Goal: Navigation & Orientation: Go to known website

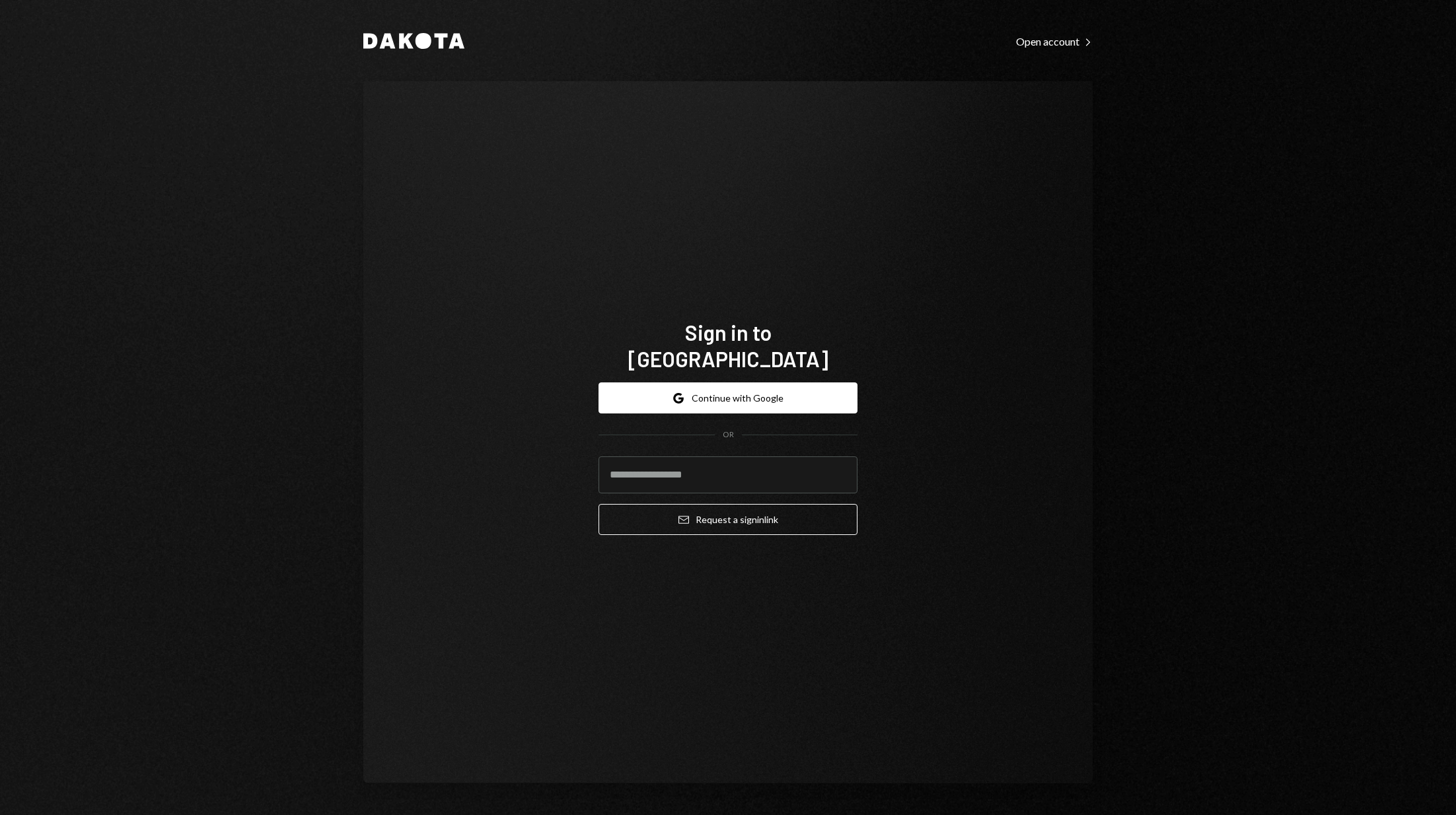
drag, startPoint x: 1369, startPoint y: 0, endPoint x: 1169, endPoint y: 209, distance: 289.3
click at [1169, 209] on div "Dakota Open account Right Caret Sign in to [GEOGRAPHIC_DATA] Google Continue wi…" at bounding box center [728, 407] width 1456 height 815
drag, startPoint x: 1454, startPoint y: 31, endPoint x: 1128, endPoint y: 84, distance: 330.3
click at [1128, 84] on div "Dakota Open account Right Caret Sign in to Dakota Google Continue with Google O…" at bounding box center [728, 407] width 1456 height 815
click at [691, 457] on input "email" at bounding box center [727, 475] width 259 height 37
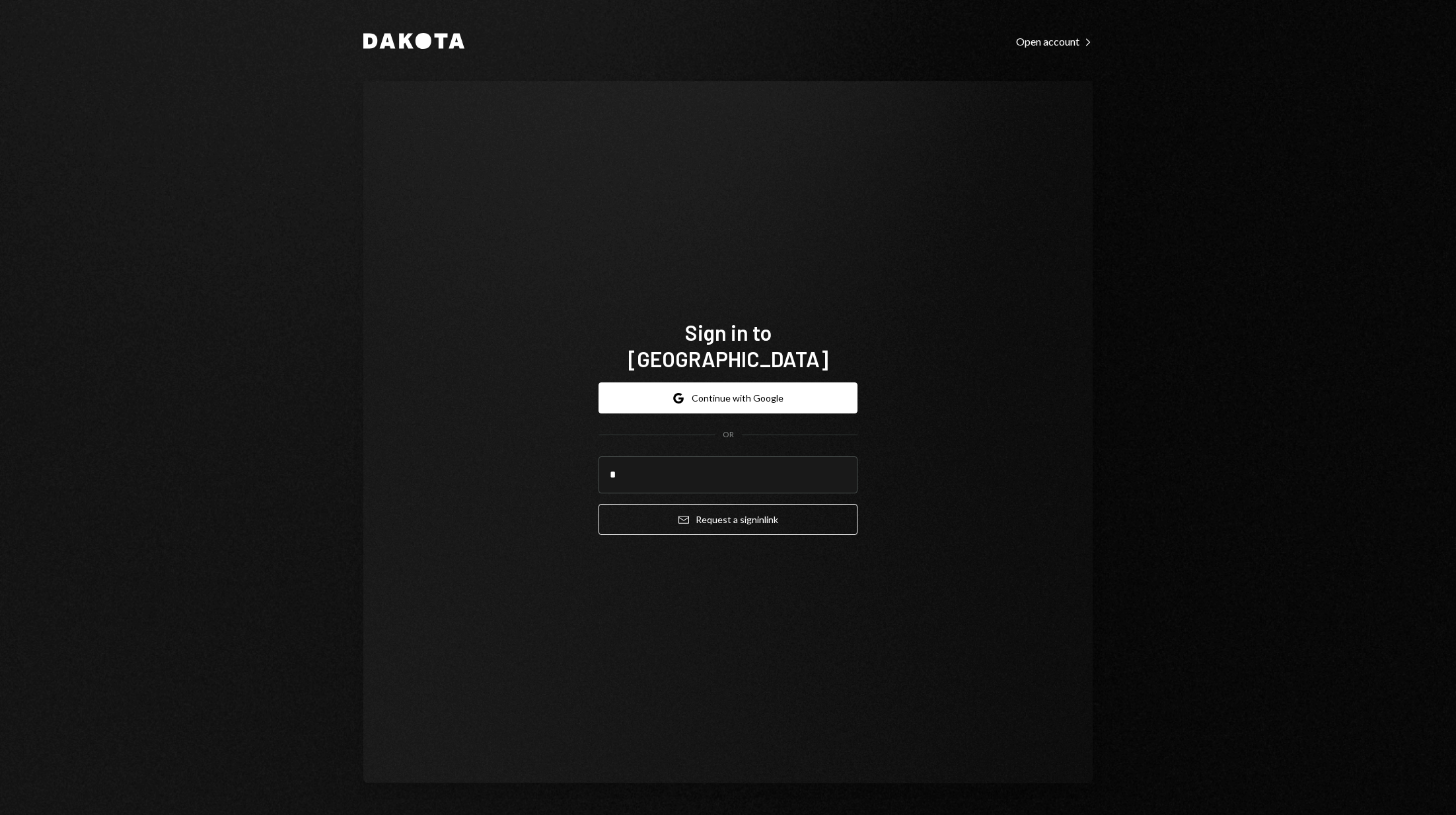
type input "**********"
click at [718, 511] on button "Email Request a sign in link" at bounding box center [727, 519] width 259 height 31
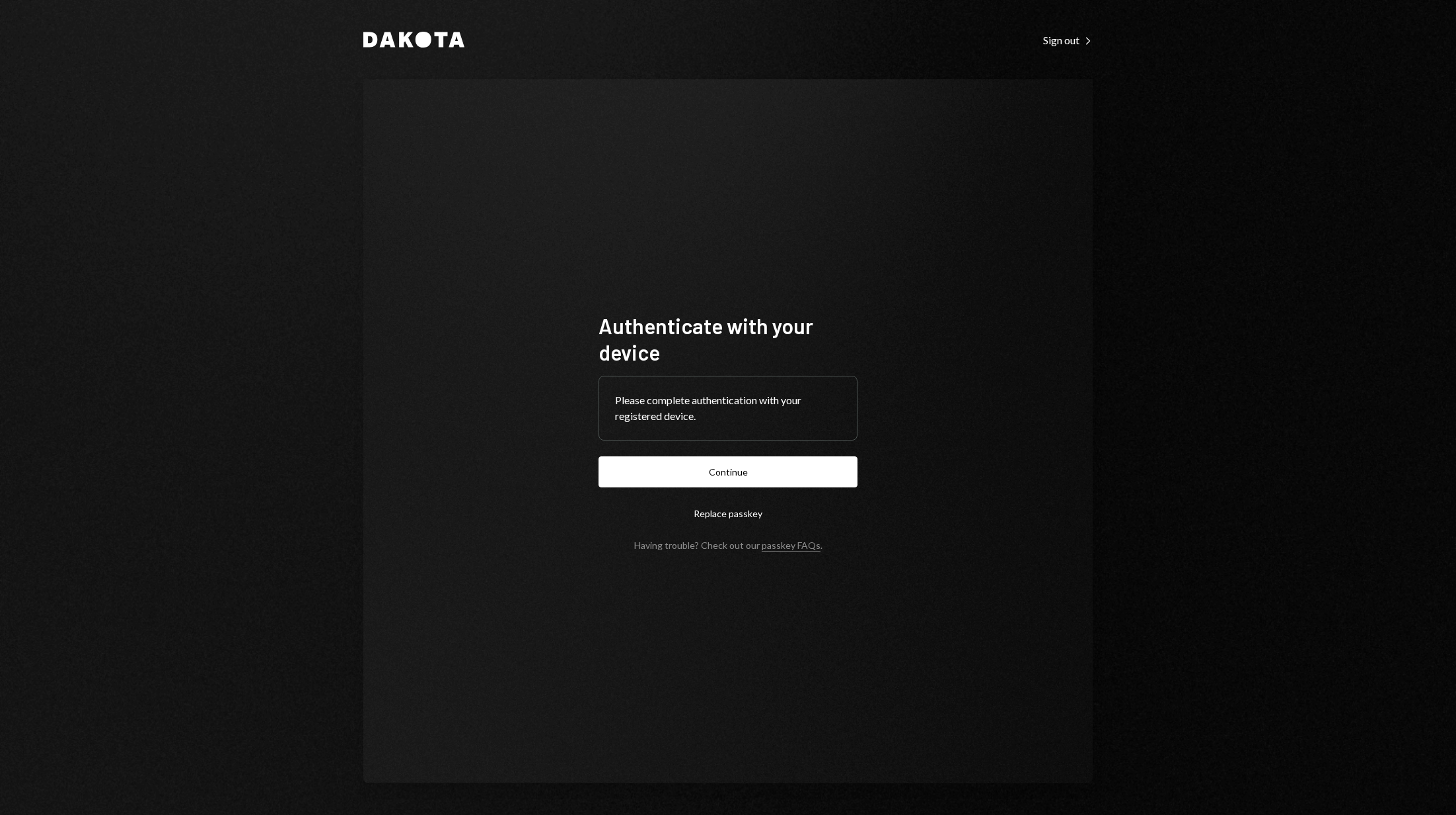
click at [751, 512] on button "Replace passkey" at bounding box center [727, 513] width 259 height 31
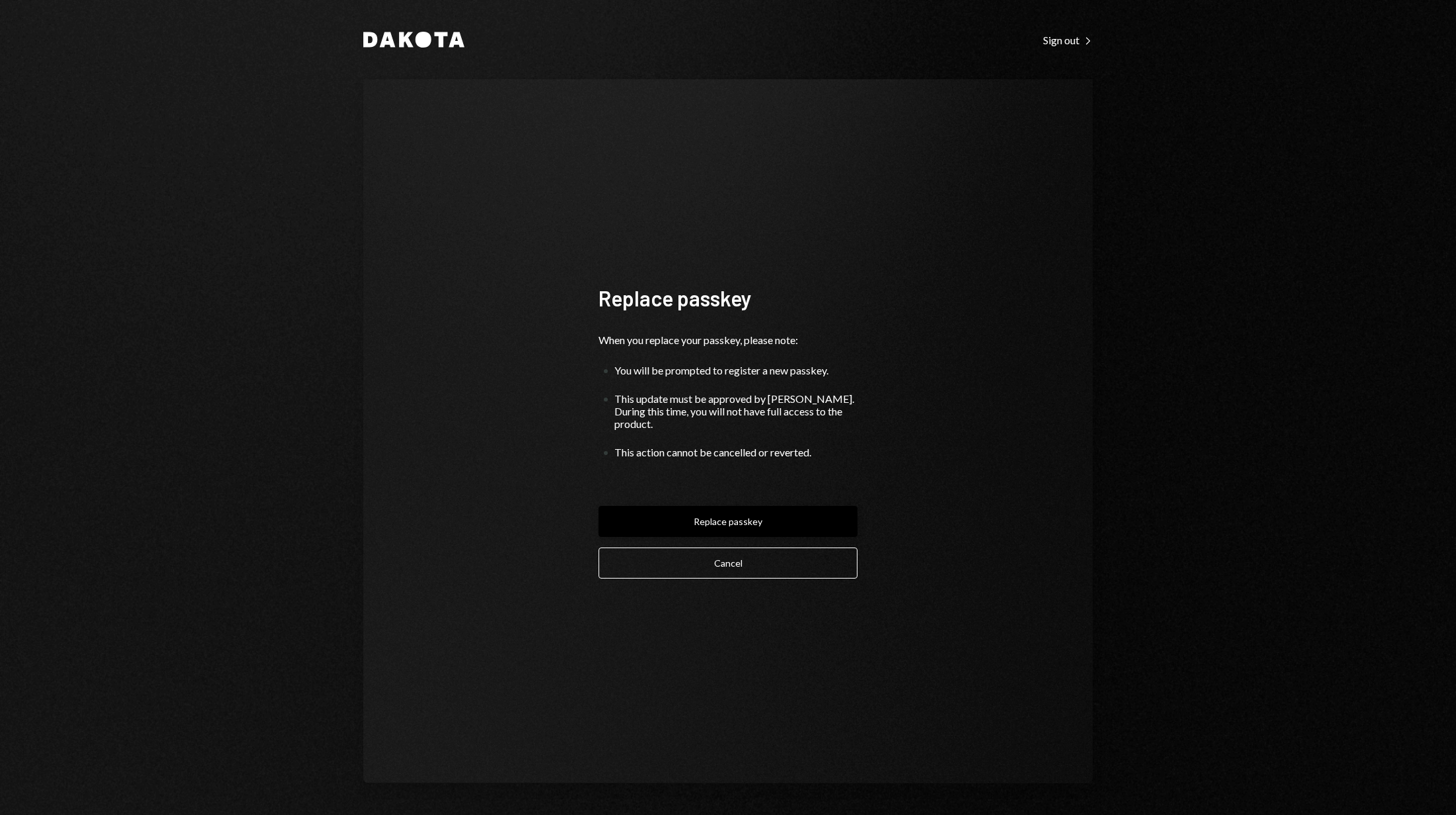
click at [737, 514] on button "Replace passkey" at bounding box center [727, 521] width 259 height 31
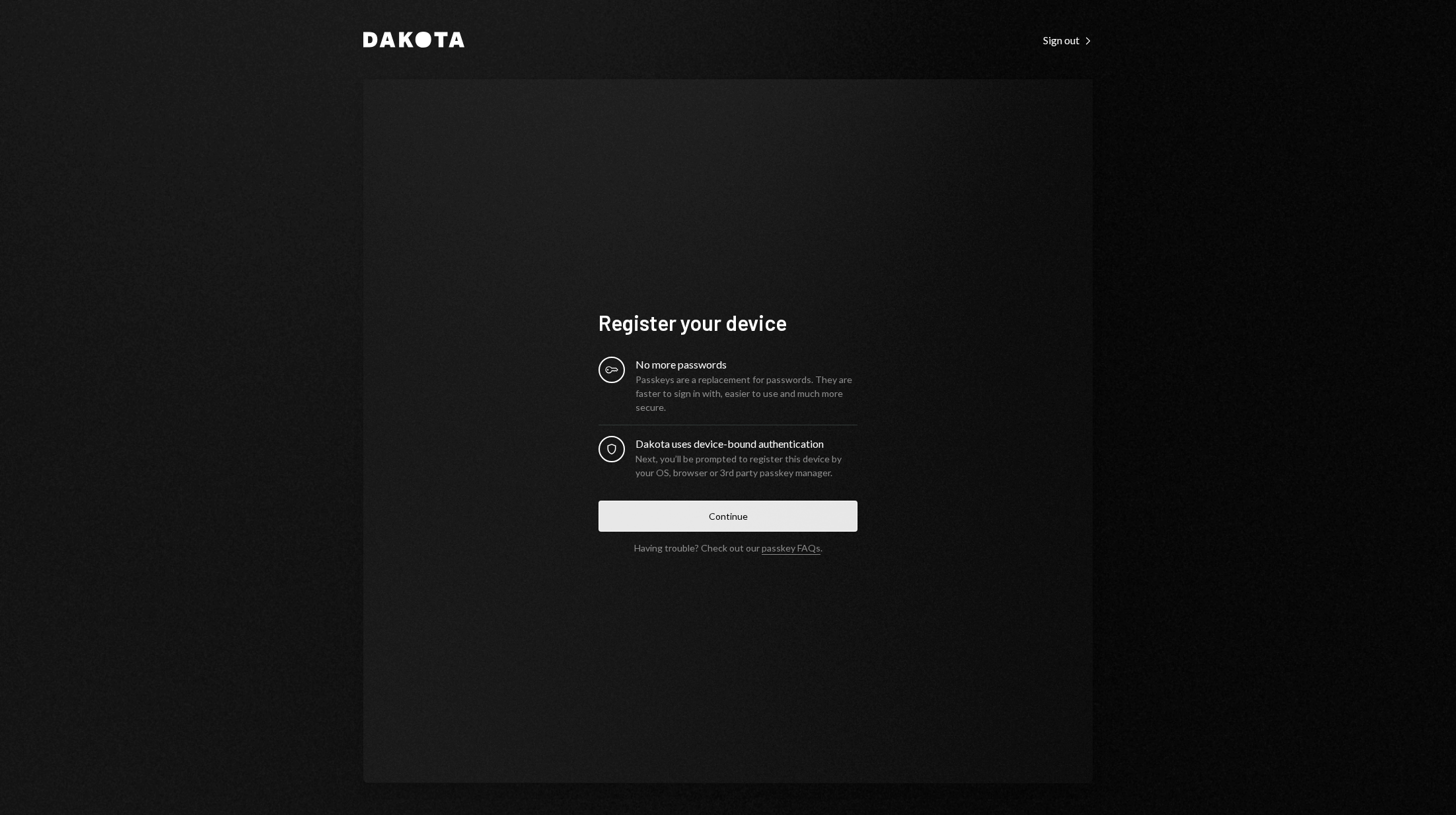
click at [714, 513] on button "Continue" at bounding box center [727, 515] width 259 height 31
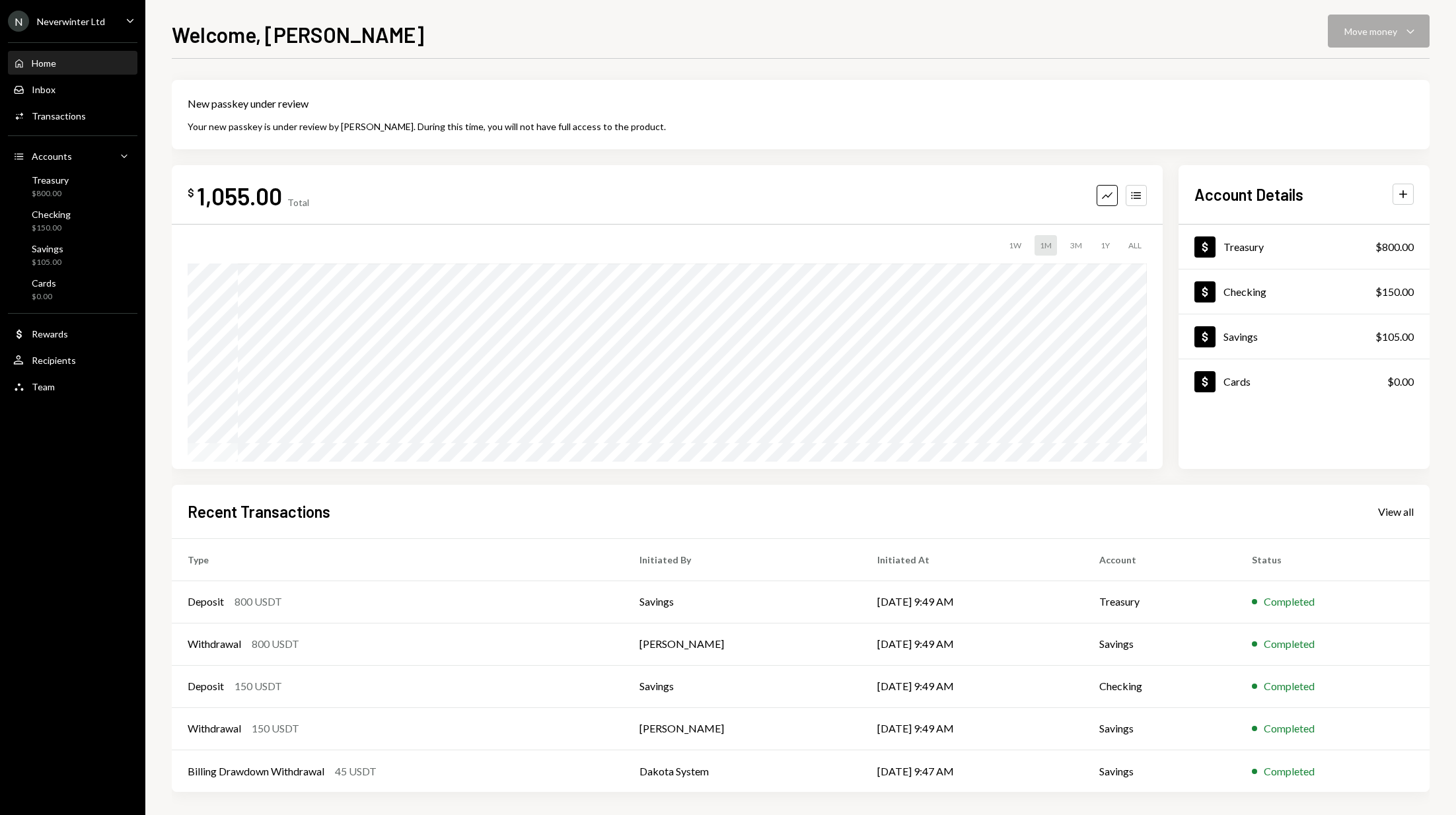
click at [96, 21] on div "Neverwinter Ltd" at bounding box center [71, 21] width 68 height 11
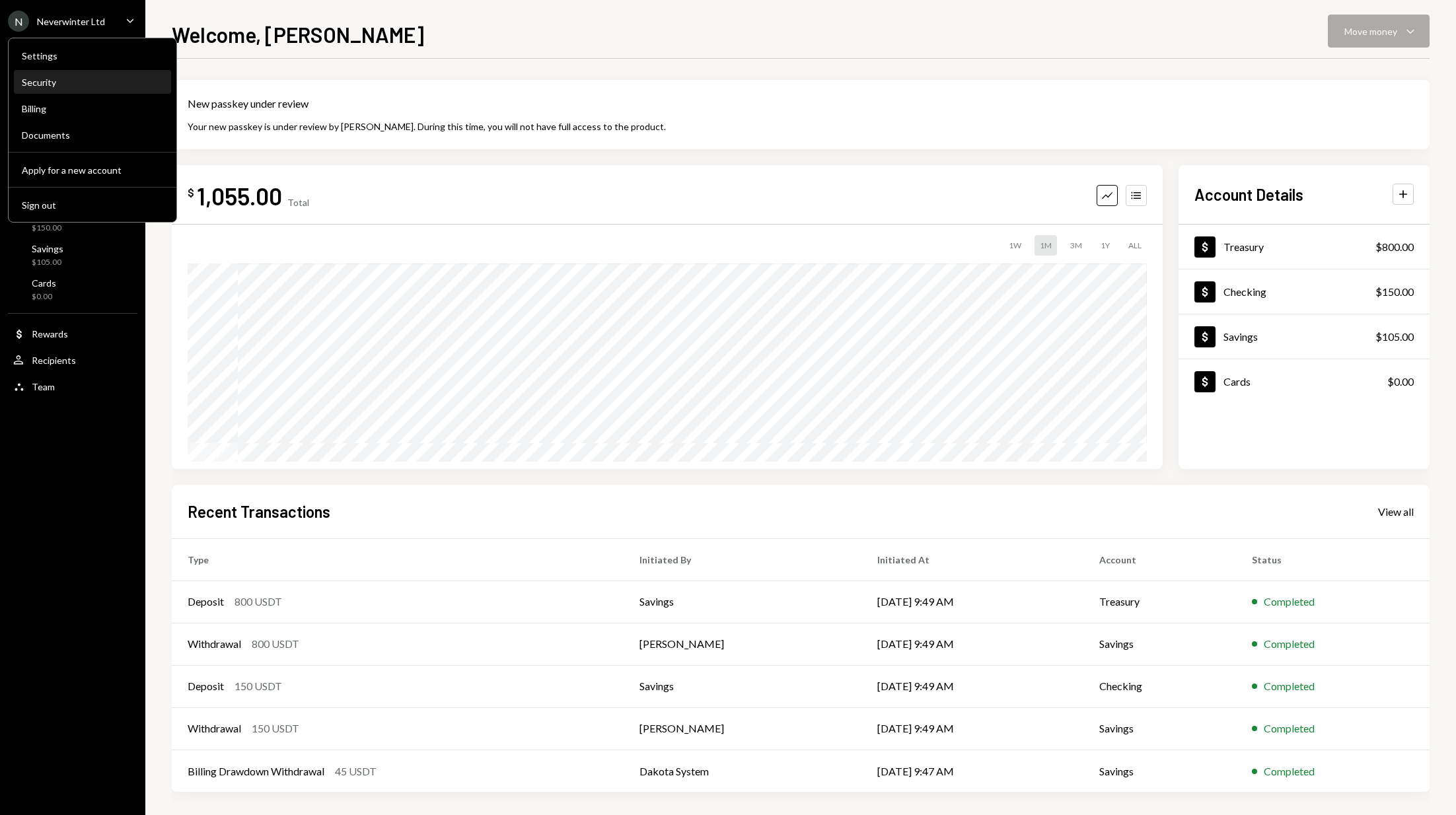
click at [30, 80] on div "Security" at bounding box center [91, 82] width 141 height 11
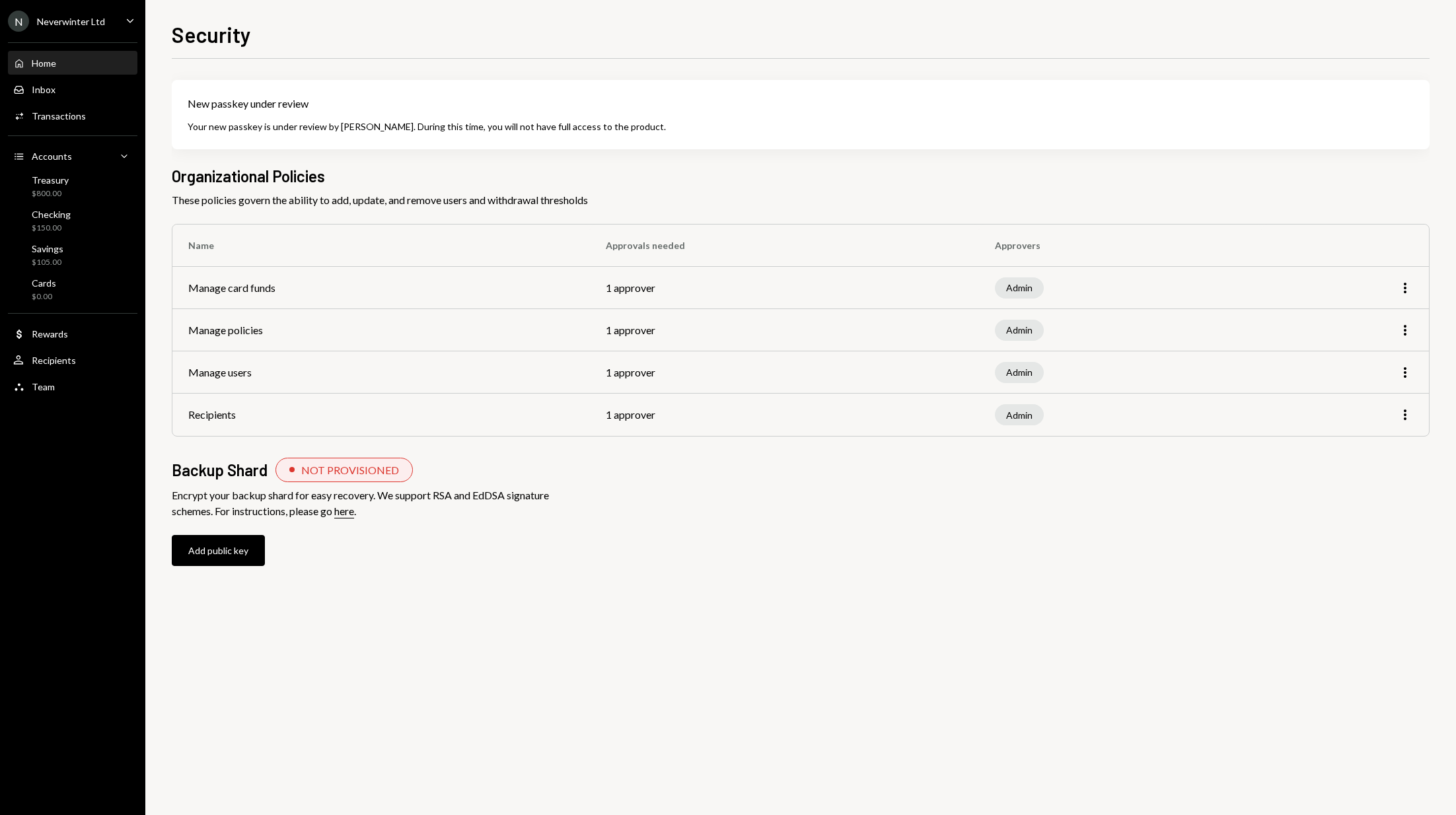
click at [41, 63] on div "Home" at bounding box center [44, 63] width 24 height 11
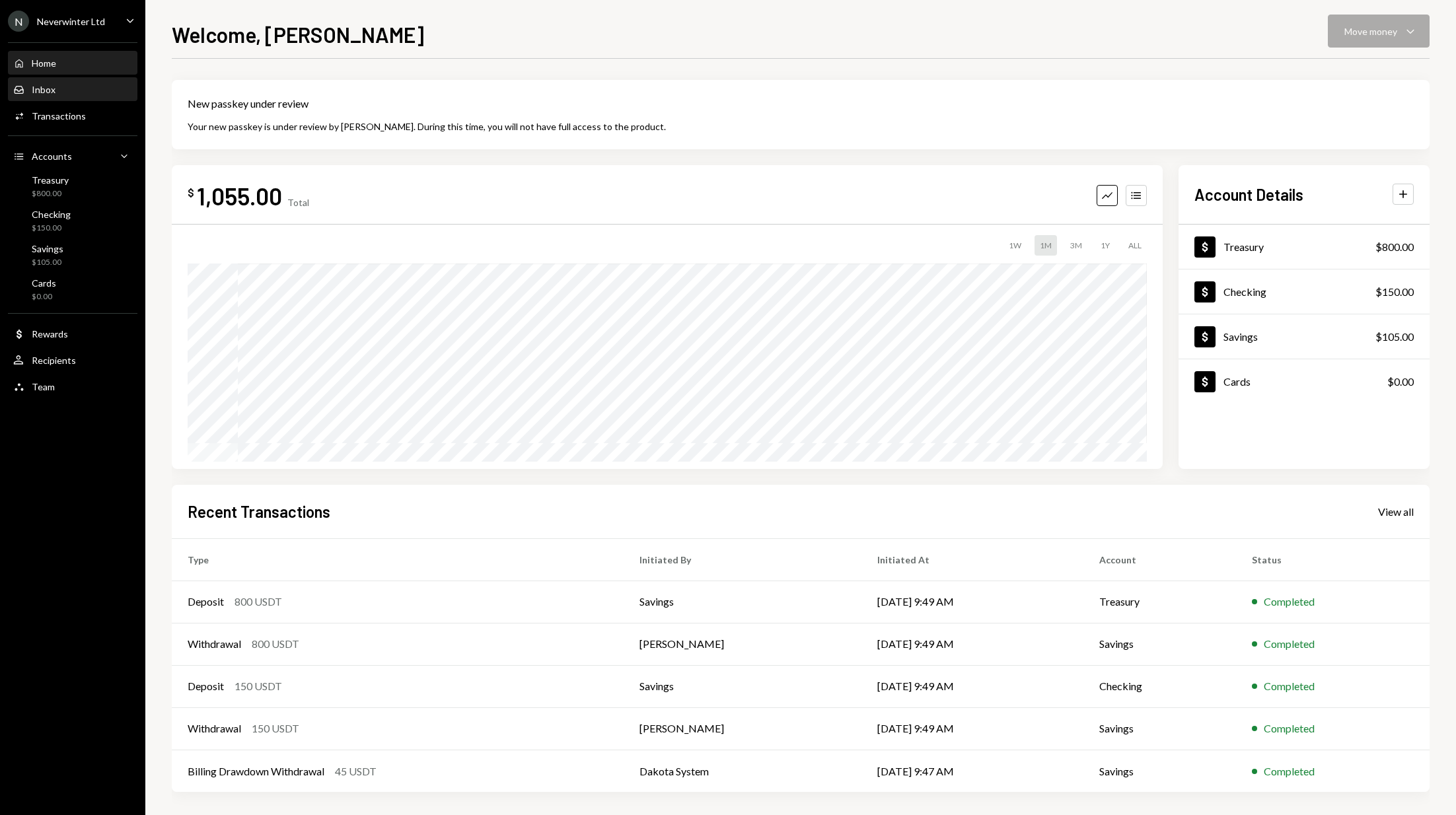
click at [31, 89] on div "Inbox Inbox" at bounding box center [34, 90] width 42 height 12
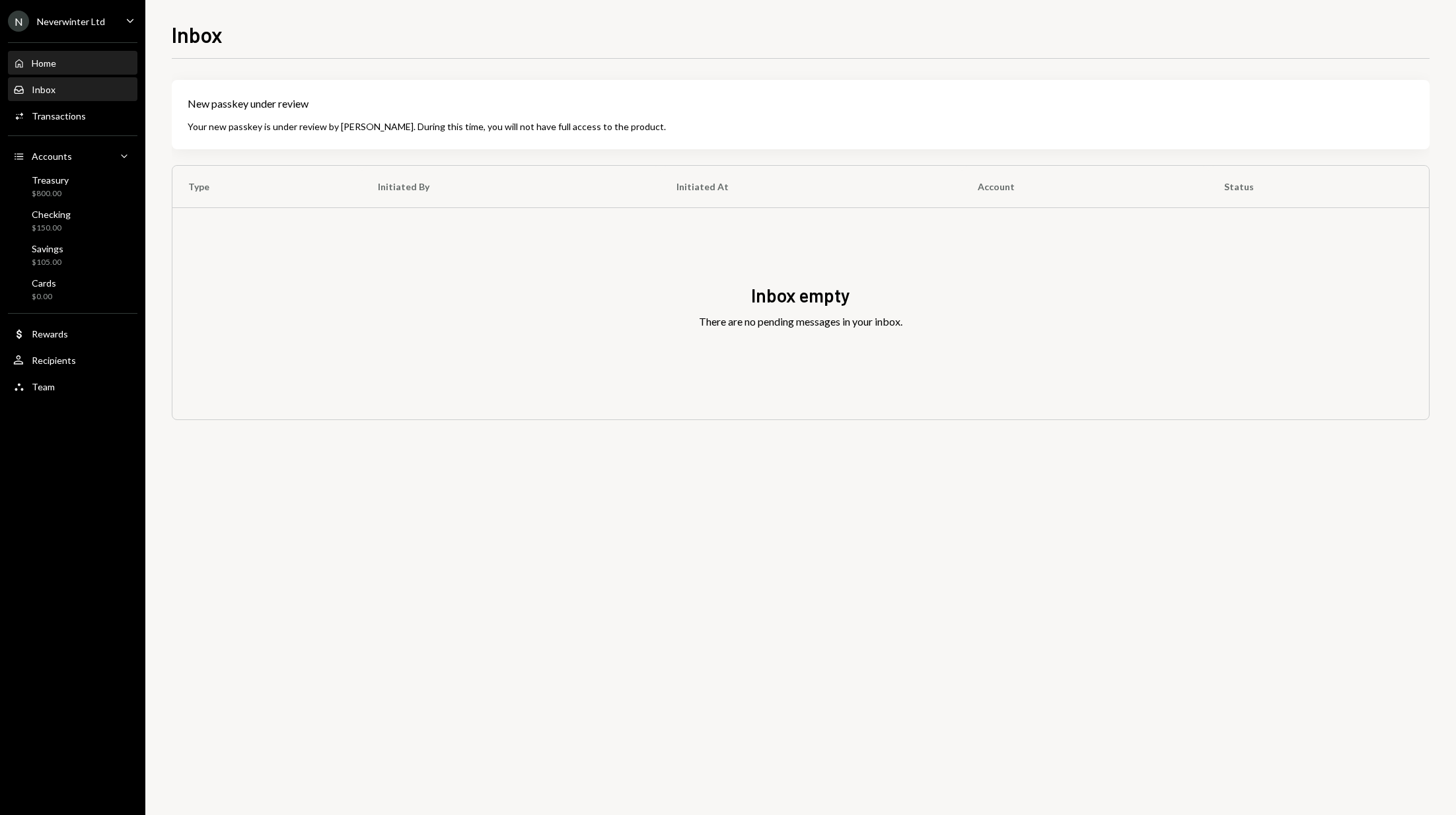
click at [37, 60] on div "Home" at bounding box center [44, 63] width 24 height 11
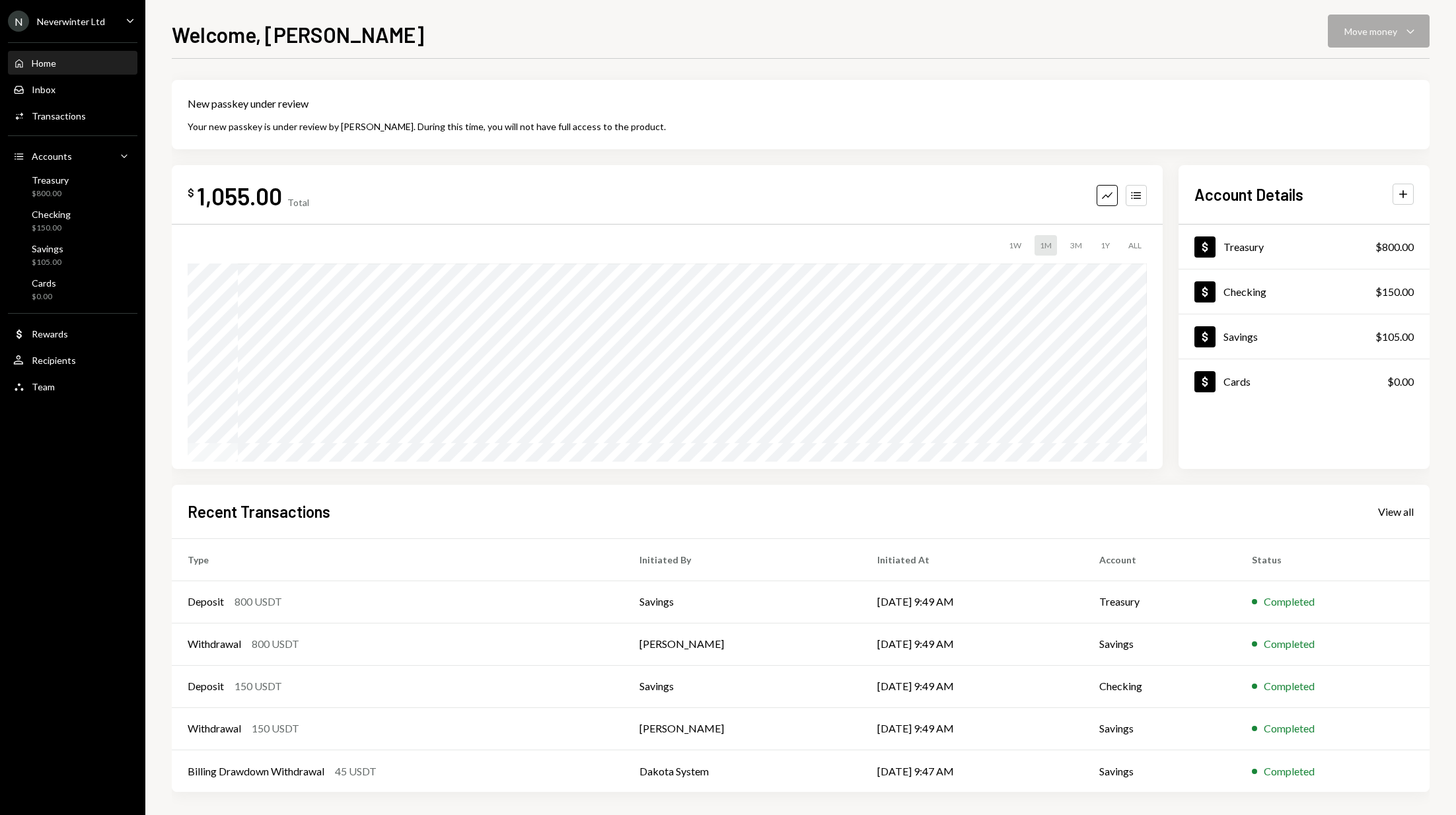
click at [72, 20] on div "Neverwinter Ltd" at bounding box center [71, 21] width 68 height 11
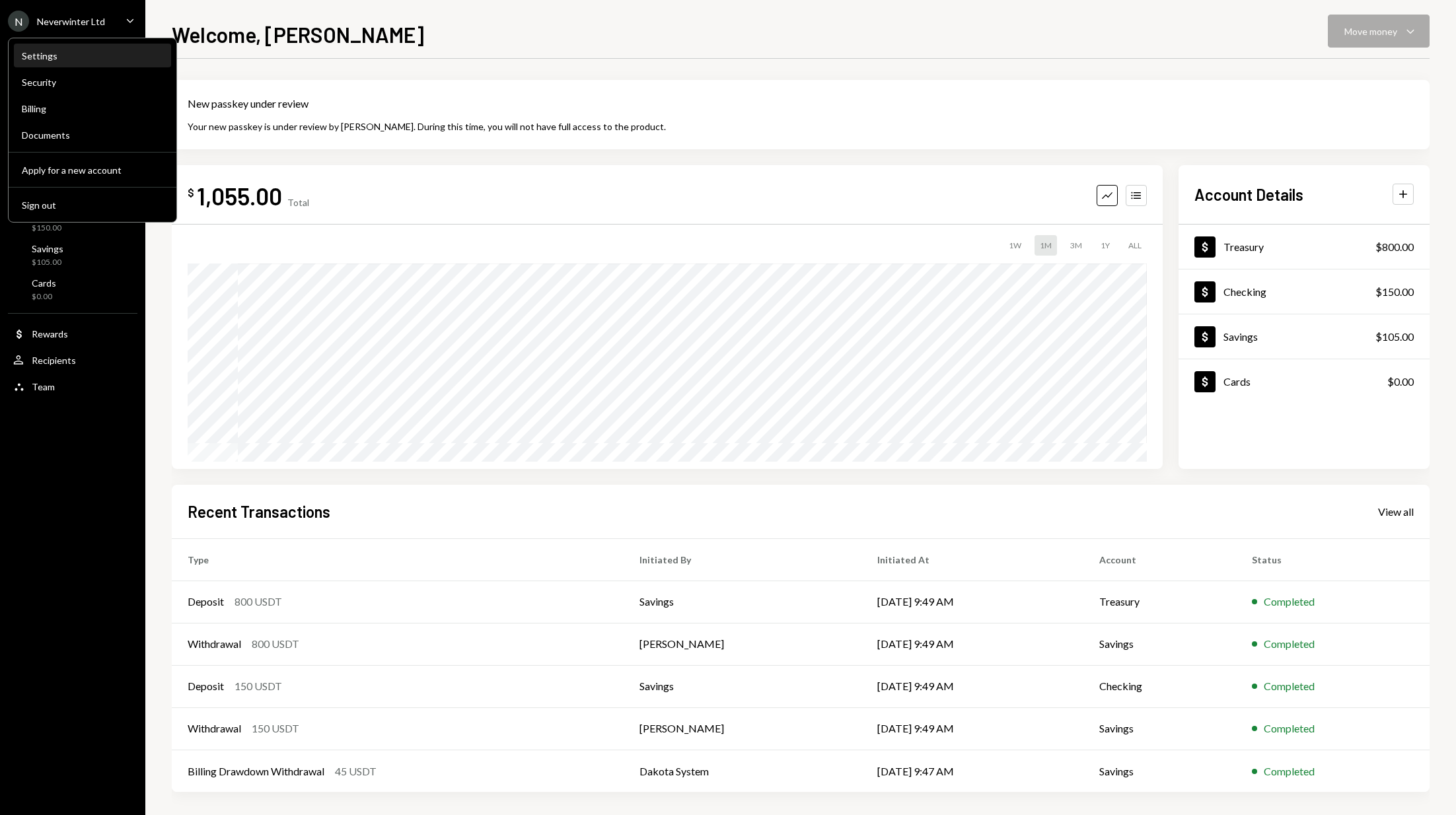
click at [48, 58] on div "Settings" at bounding box center [91, 56] width 141 height 11
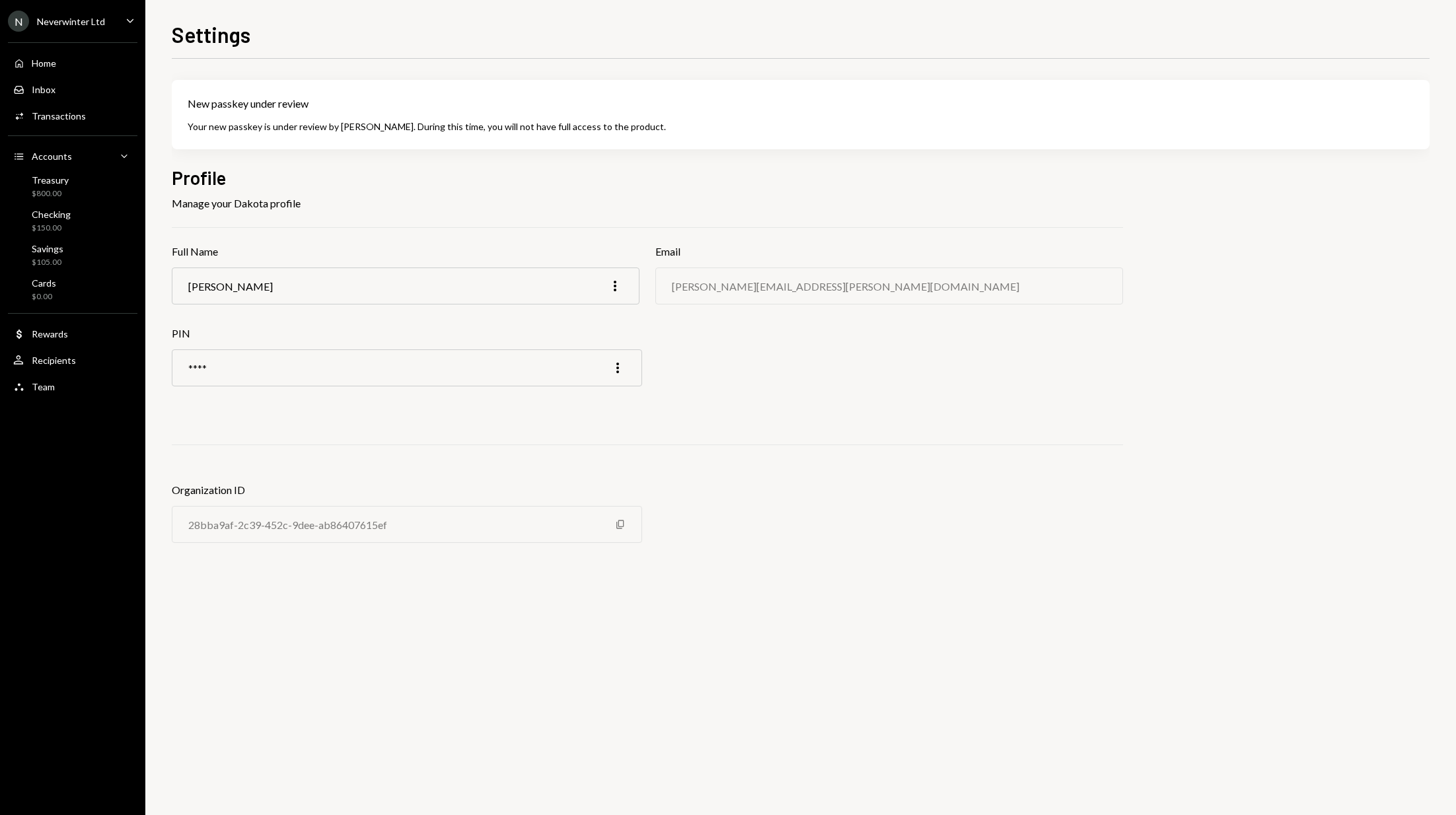
click at [930, 294] on div "sean.inggs@gmail.com" at bounding box center [889, 287] width 468 height 37
drag, startPoint x: 903, startPoint y: 290, endPoint x: 760, endPoint y: 290, distance: 143.0
click at [760, 290] on div "sean.inggs@gmail.com" at bounding box center [889, 287] width 468 height 37
click at [760, 290] on div "sean.inggs@gmail.com" at bounding box center [846, 286] width 347 height 12
click at [745, 349] on div "Profile Manage your Dakota profile Full Name Sean Inggs More Email sean.inggs@g…" at bounding box center [647, 365] width 951 height 400
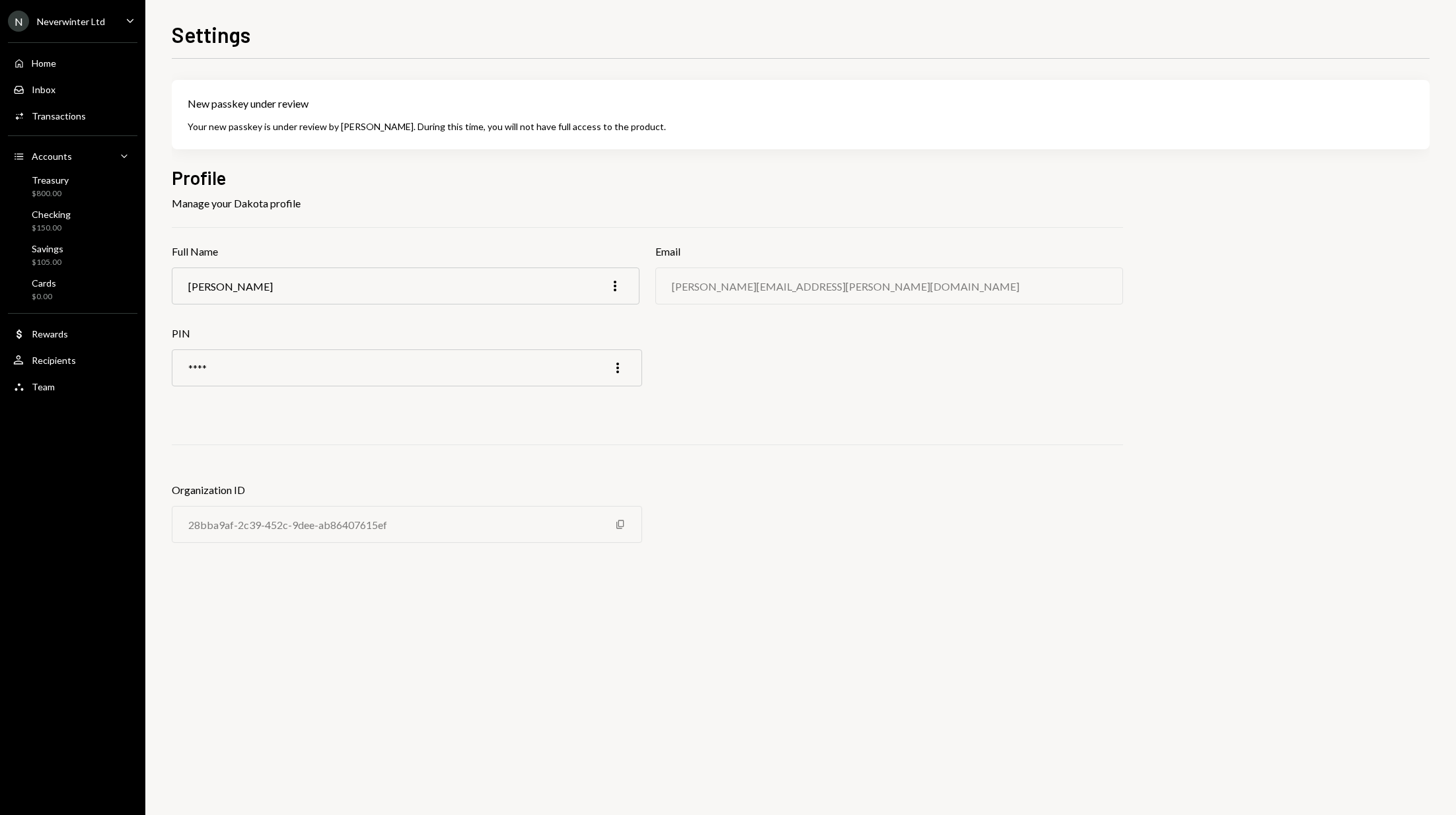
click at [327, 185] on h2 "Profile" at bounding box center [647, 178] width 951 height 26
click at [561, 186] on h2 "Profile" at bounding box center [647, 178] width 951 height 26
click at [561, 179] on h2 "Profile" at bounding box center [647, 178] width 951 height 26
click at [720, 289] on div "sean.inggs@gmail.com" at bounding box center [846, 286] width 347 height 12
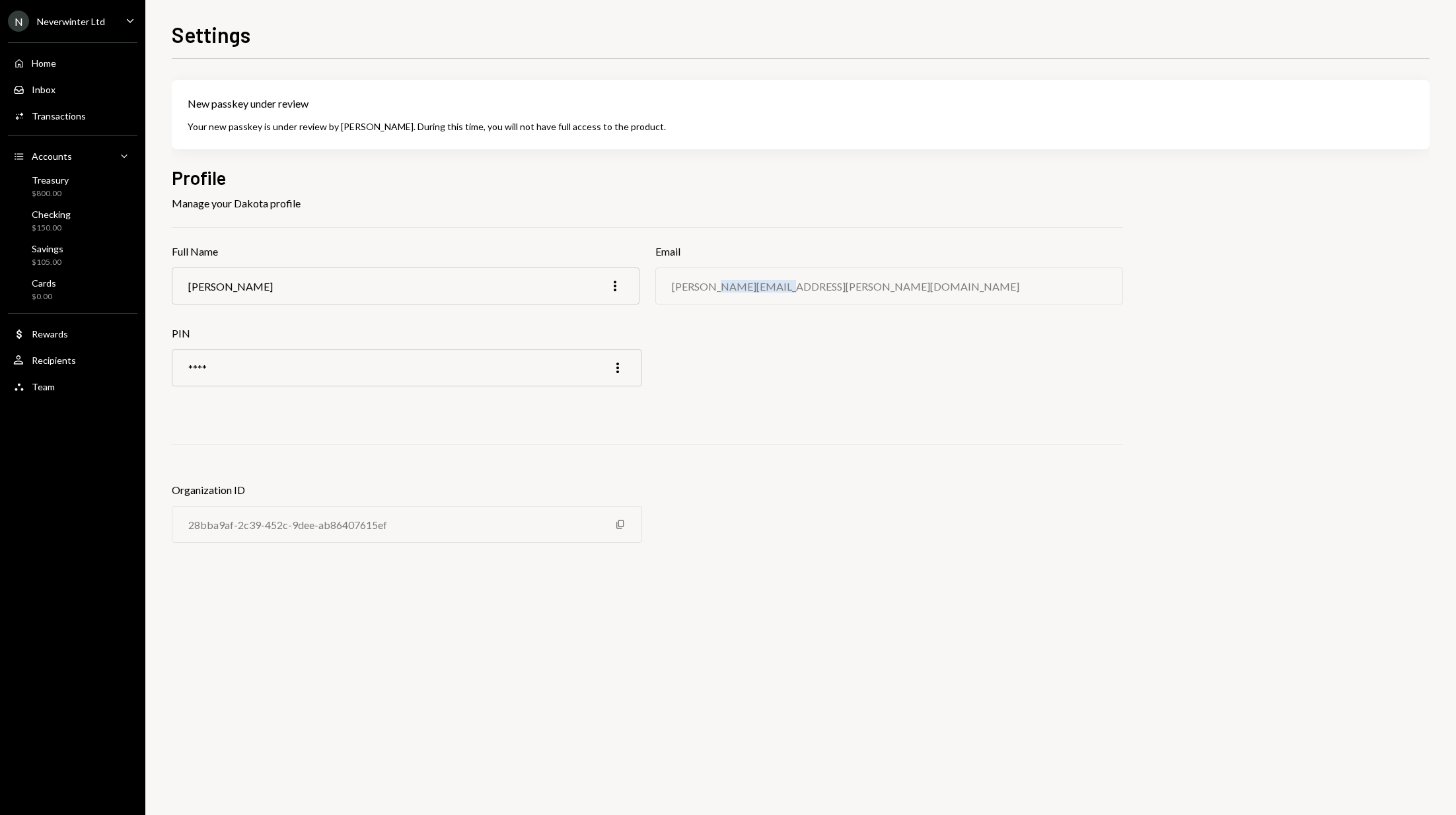
drag, startPoint x: 774, startPoint y: 281, endPoint x: 708, endPoint y: 286, distance: 66.2
click at [708, 286] on div "sean.inggs@gmail.com" at bounding box center [846, 286] width 347 height 12
click at [612, 280] on icon "More" at bounding box center [614, 286] width 16 height 16
click at [394, 313] on div "Full Name Sean Inggs More" at bounding box center [405, 285] width 468 height 82
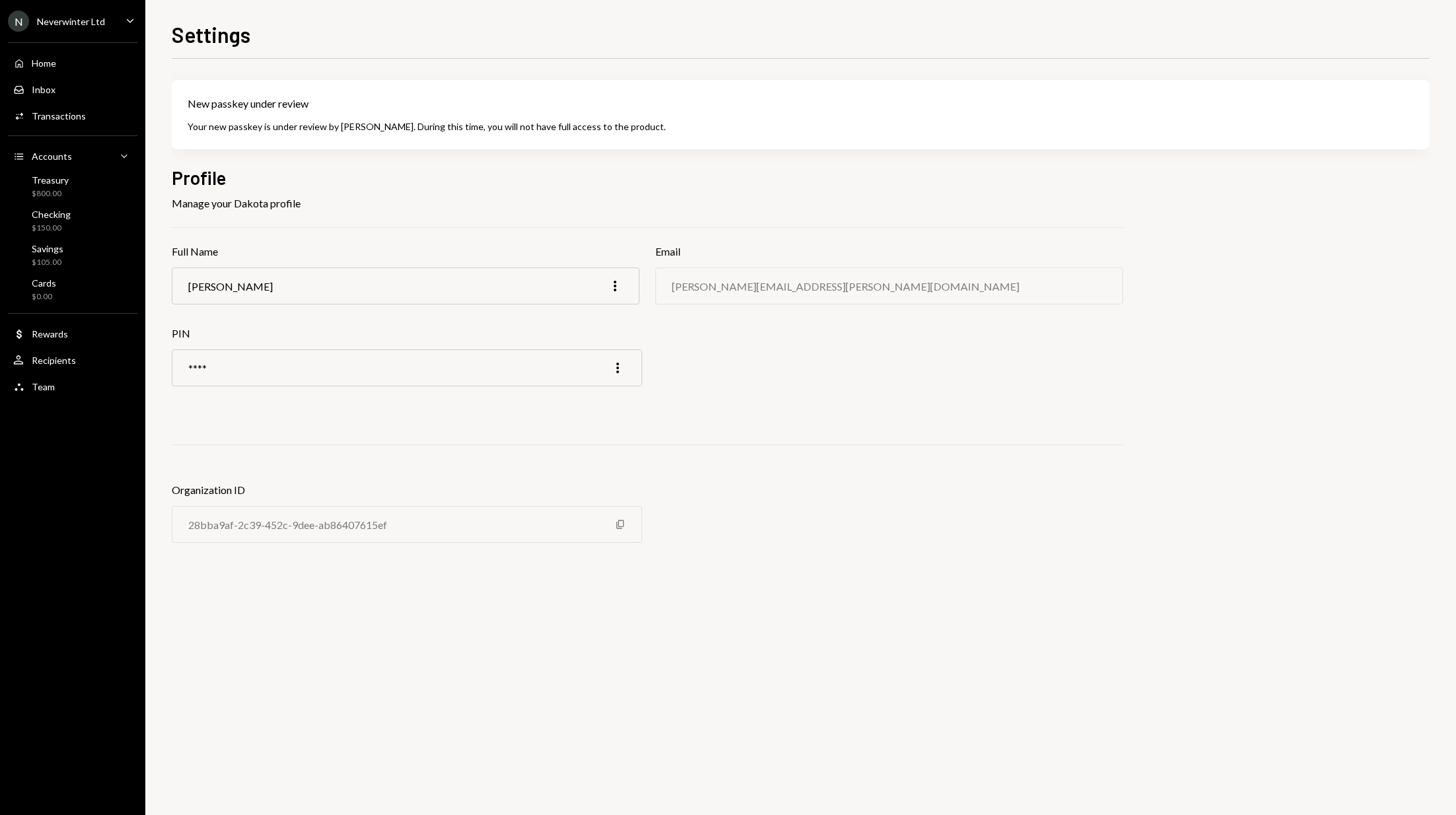
click at [329, 227] on div at bounding box center [647, 227] width 951 height 1
click at [108, 25] on div "N Neverwinter Ltd Caret Down" at bounding box center [73, 21] width 146 height 21
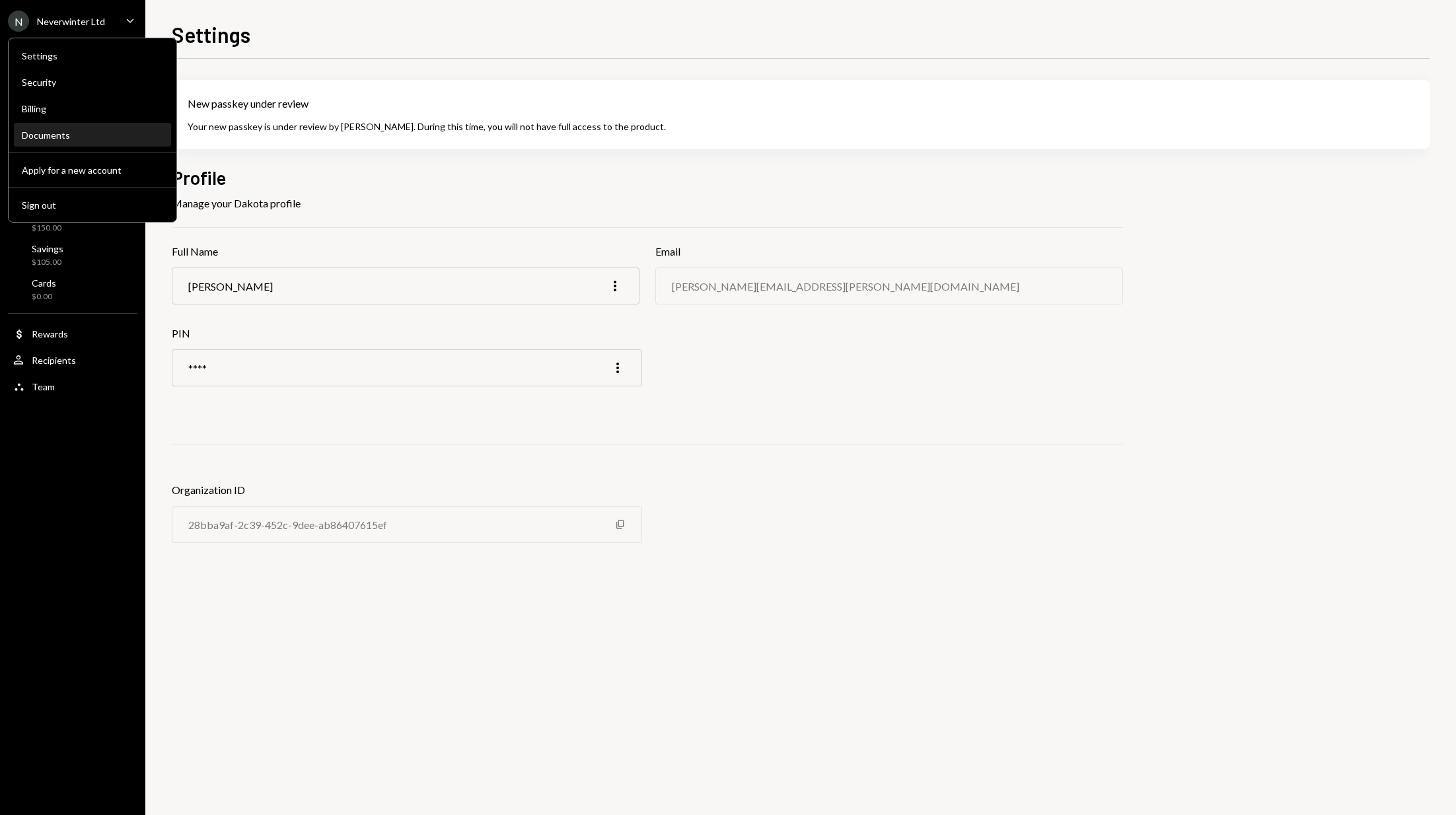
click at [47, 133] on div "Documents" at bounding box center [91, 135] width 141 height 11
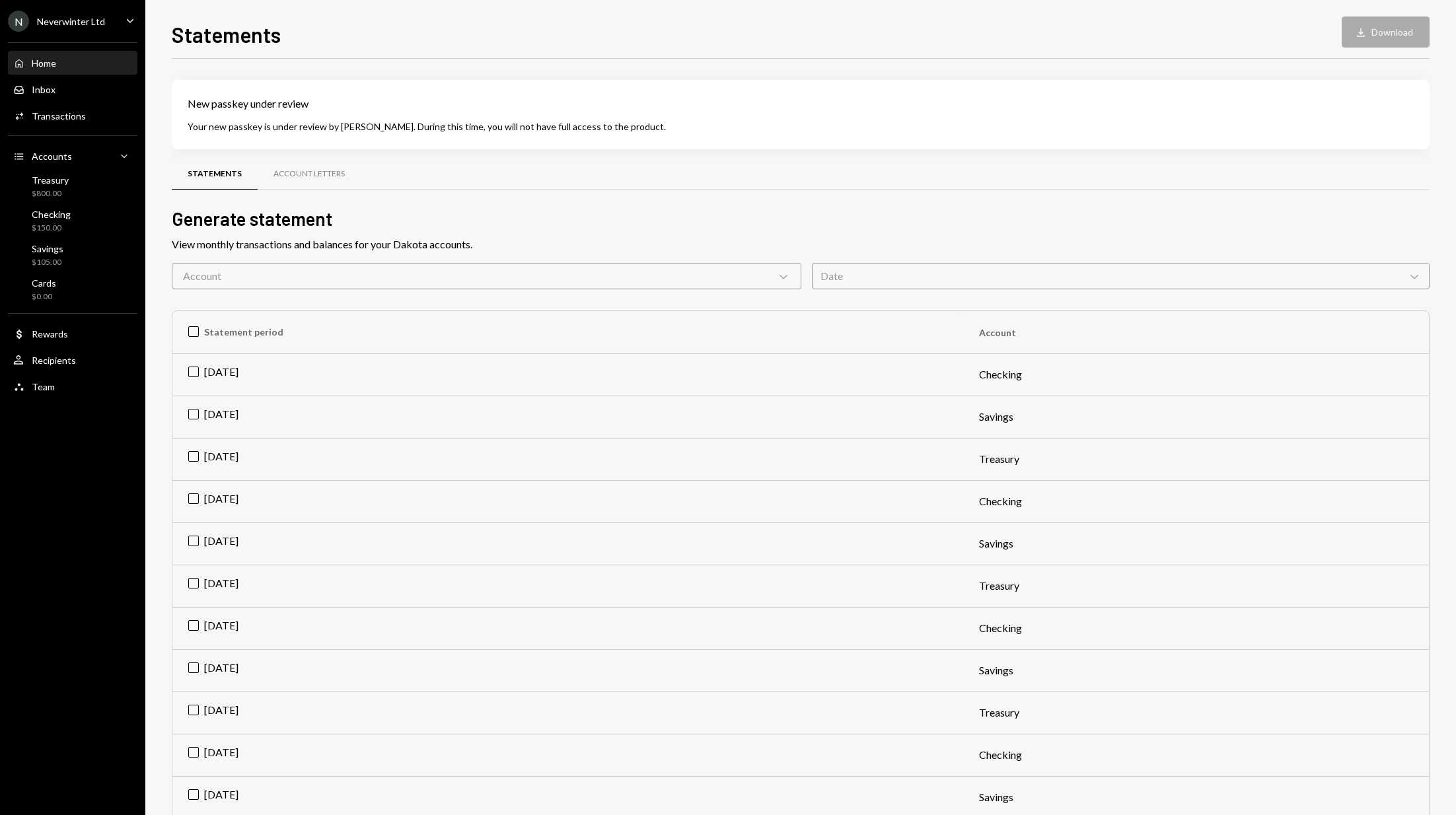
click at [49, 64] on div "Home" at bounding box center [44, 63] width 24 height 11
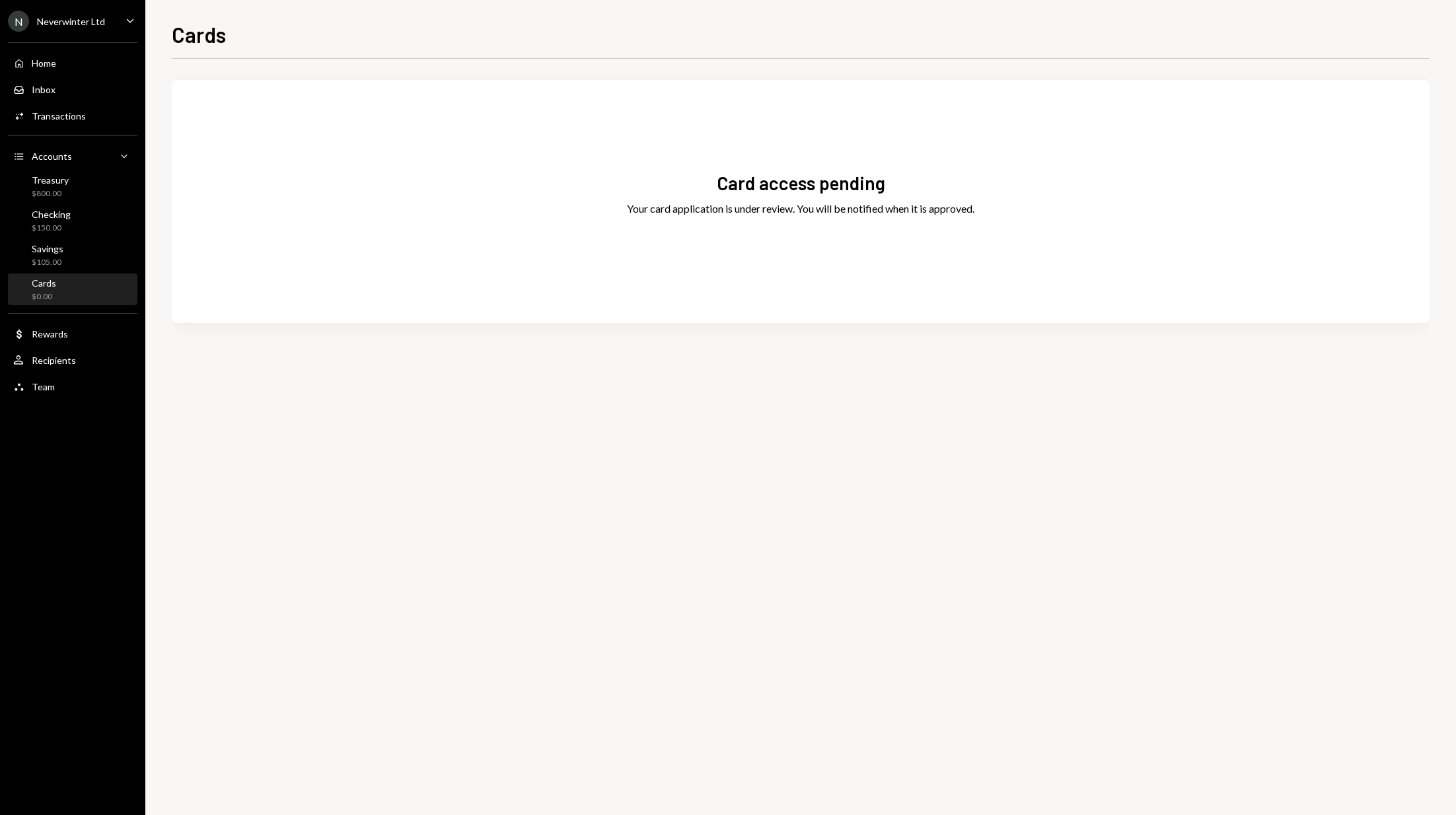
click at [1054, 207] on div "Card access pending Your card application is under review. You will be notified…" at bounding box center [800, 202] width 1257 height 211
click at [81, 20] on div "Neverwinter Ltd" at bounding box center [71, 21] width 68 height 11
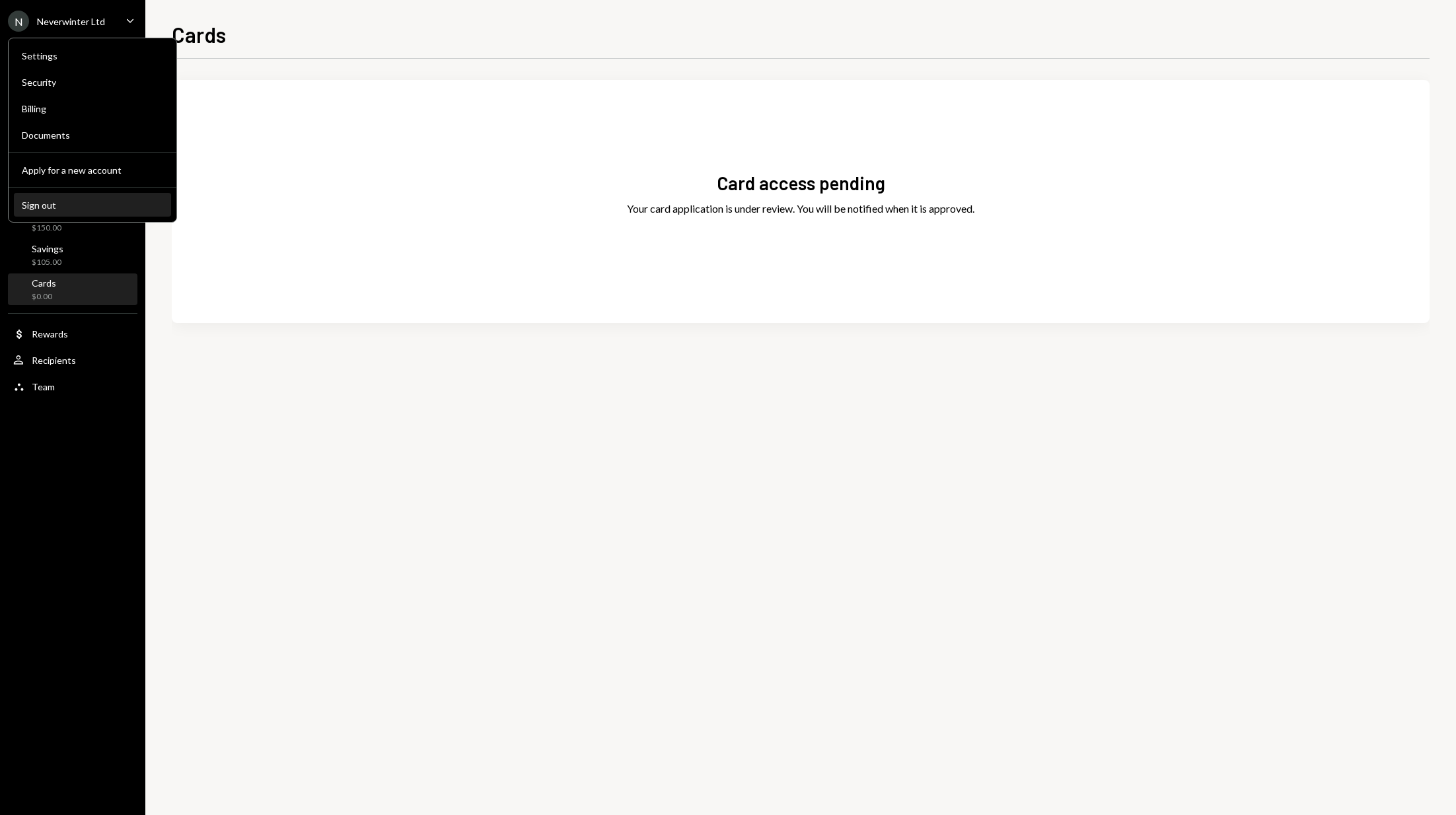
click at [43, 204] on div "Sign out" at bounding box center [91, 205] width 141 height 11
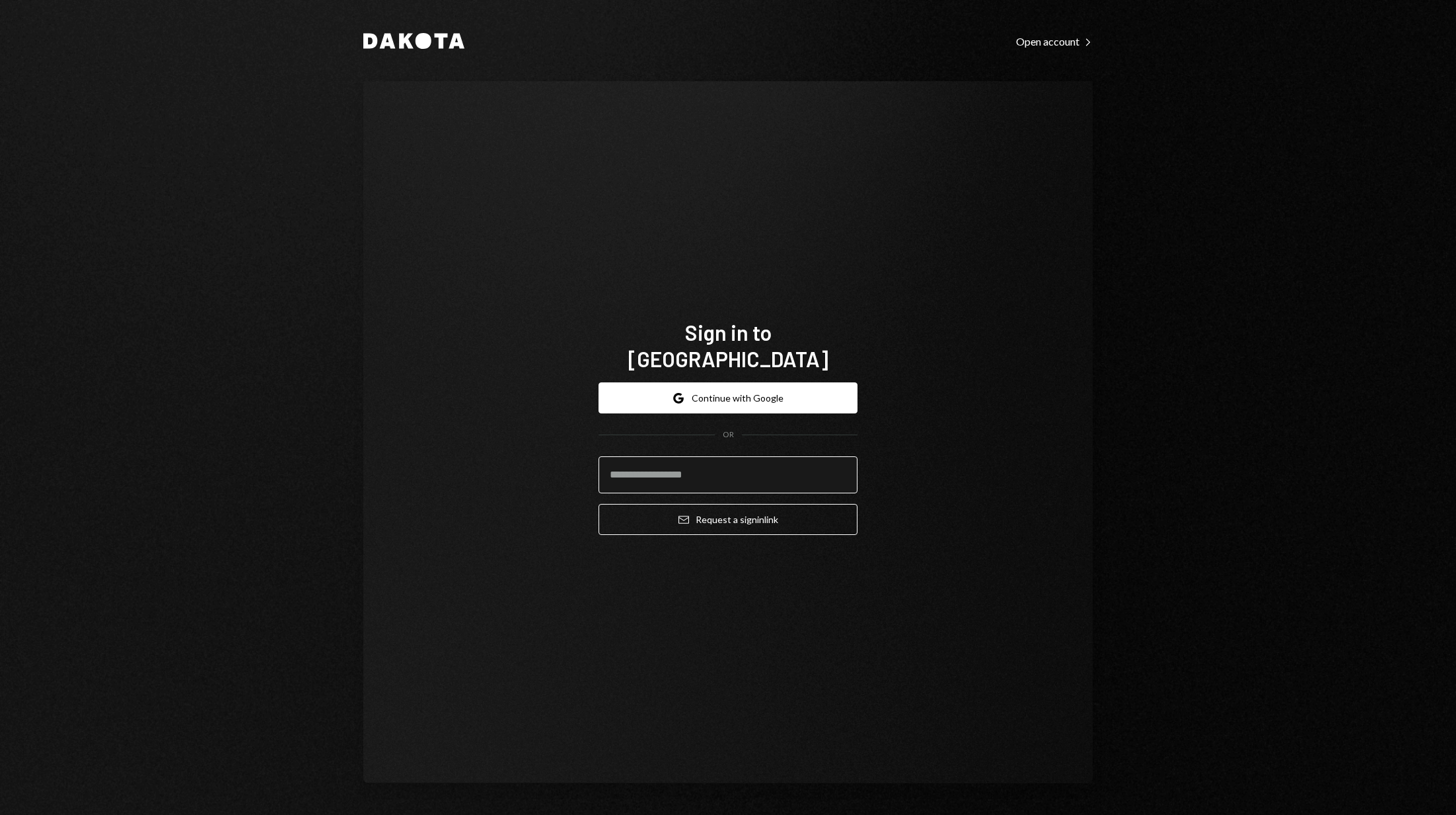
click at [723, 469] on input "email" at bounding box center [727, 475] width 259 height 37
type input "**********"
click at [1033, 421] on div "**********" at bounding box center [727, 432] width 729 height 702
click at [434, 42] on icon "Dakota" at bounding box center [413, 40] width 101 height 16
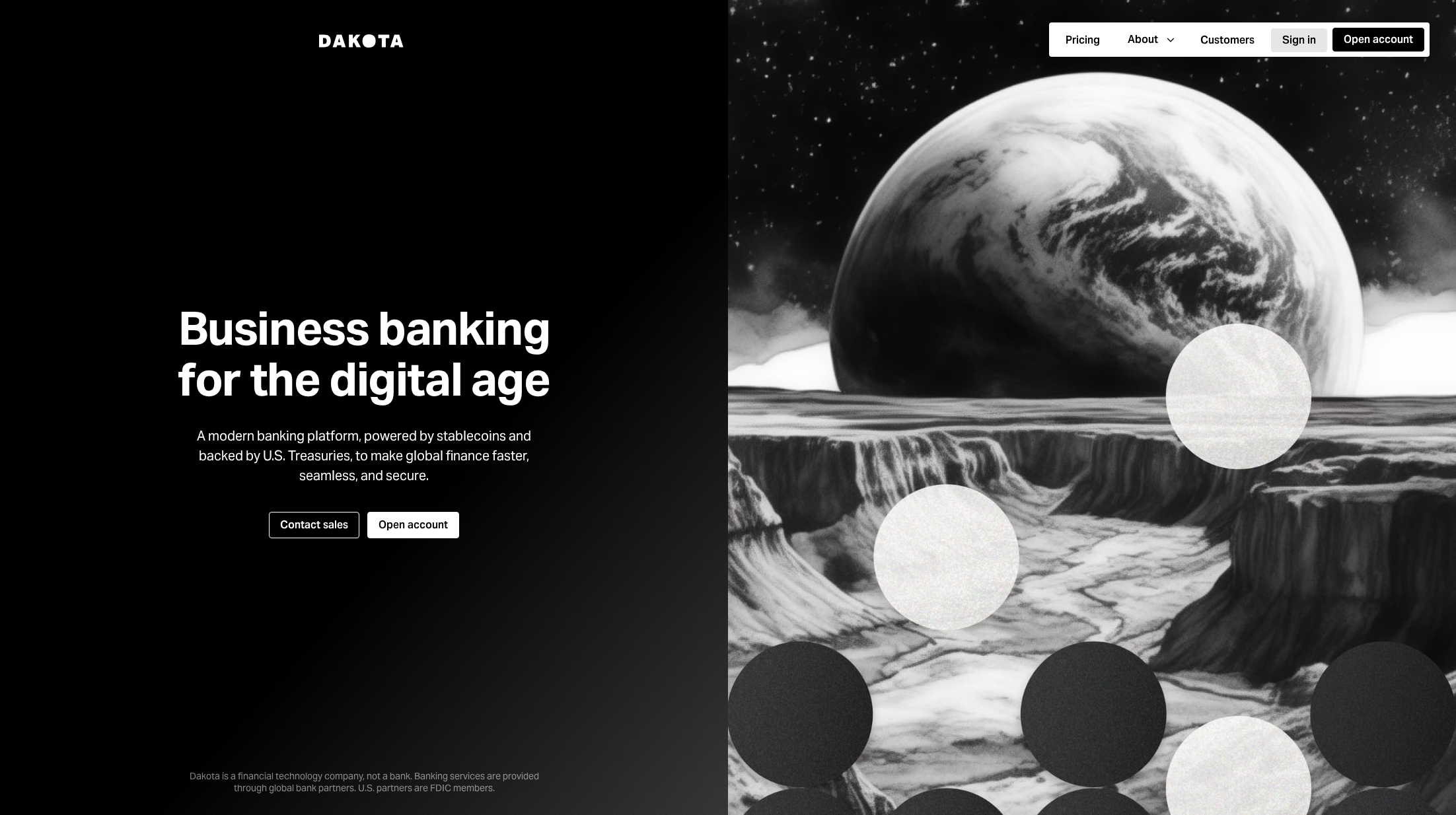
click at [1306, 37] on button "Sign in" at bounding box center [1298, 39] width 56 height 23
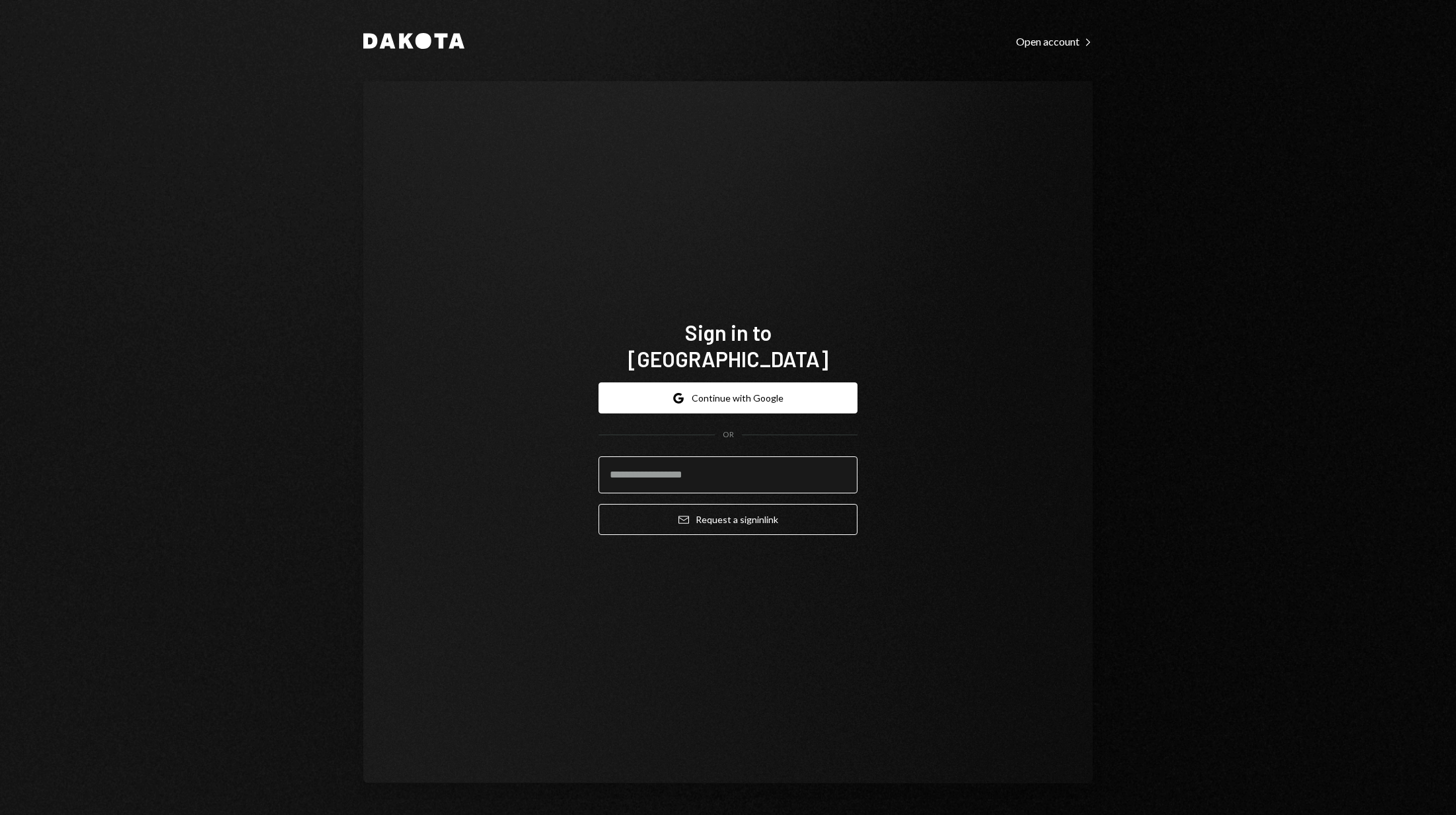
click at [707, 461] on input "email" at bounding box center [727, 475] width 259 height 37
type input "**********"
click at [1046, 464] on div "**********" at bounding box center [727, 432] width 729 height 702
click at [764, 509] on button "Email Request a sign in link" at bounding box center [727, 519] width 259 height 31
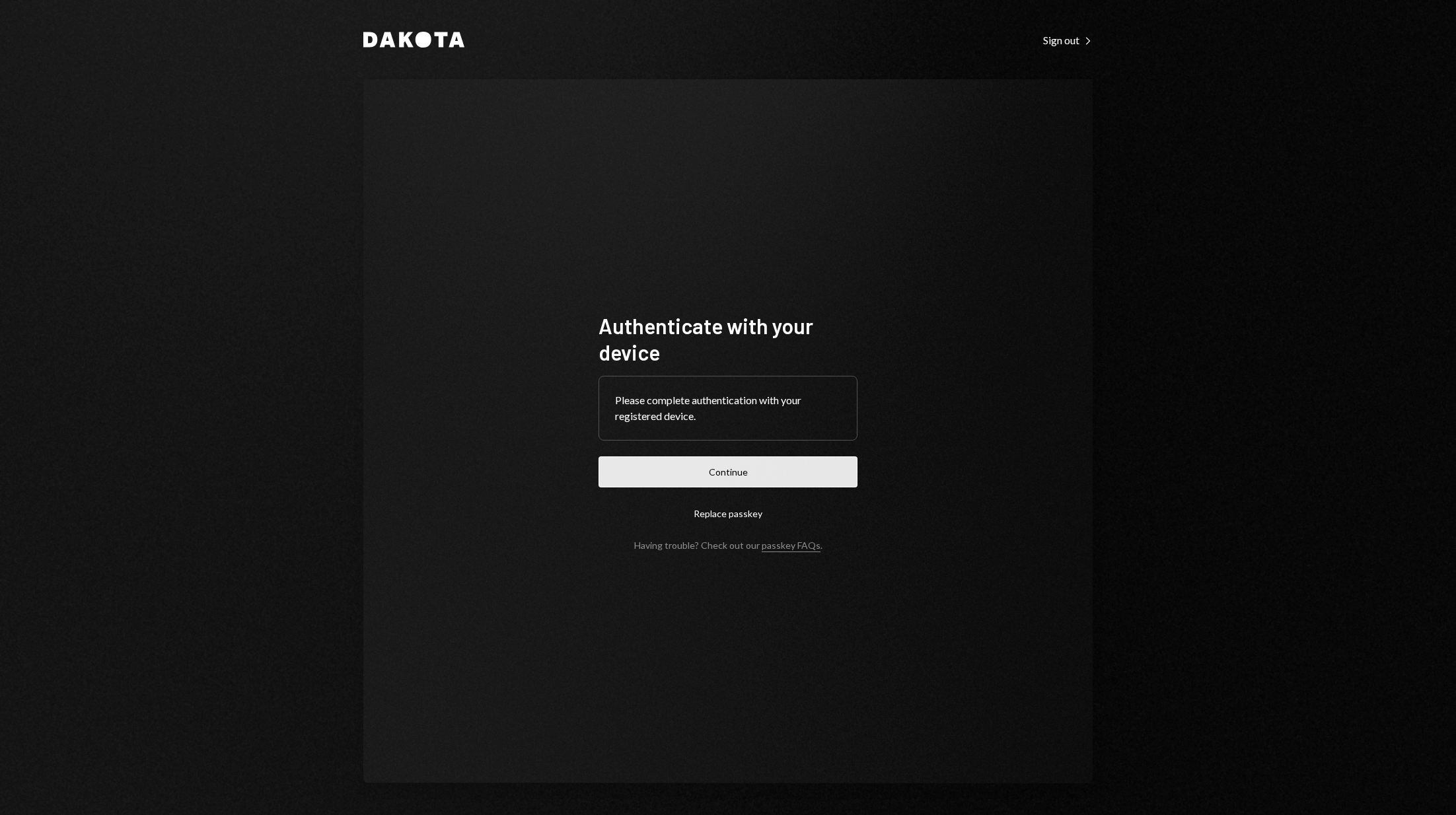
click at [724, 470] on button "Continue" at bounding box center [727, 471] width 259 height 31
click at [431, 39] on icon "Dakota" at bounding box center [413, 39] width 101 height 16
click at [417, 35] on icon at bounding box center [423, 39] width 16 height 16
click at [1074, 42] on div "Sign out Right Caret" at bounding box center [1067, 40] width 49 height 13
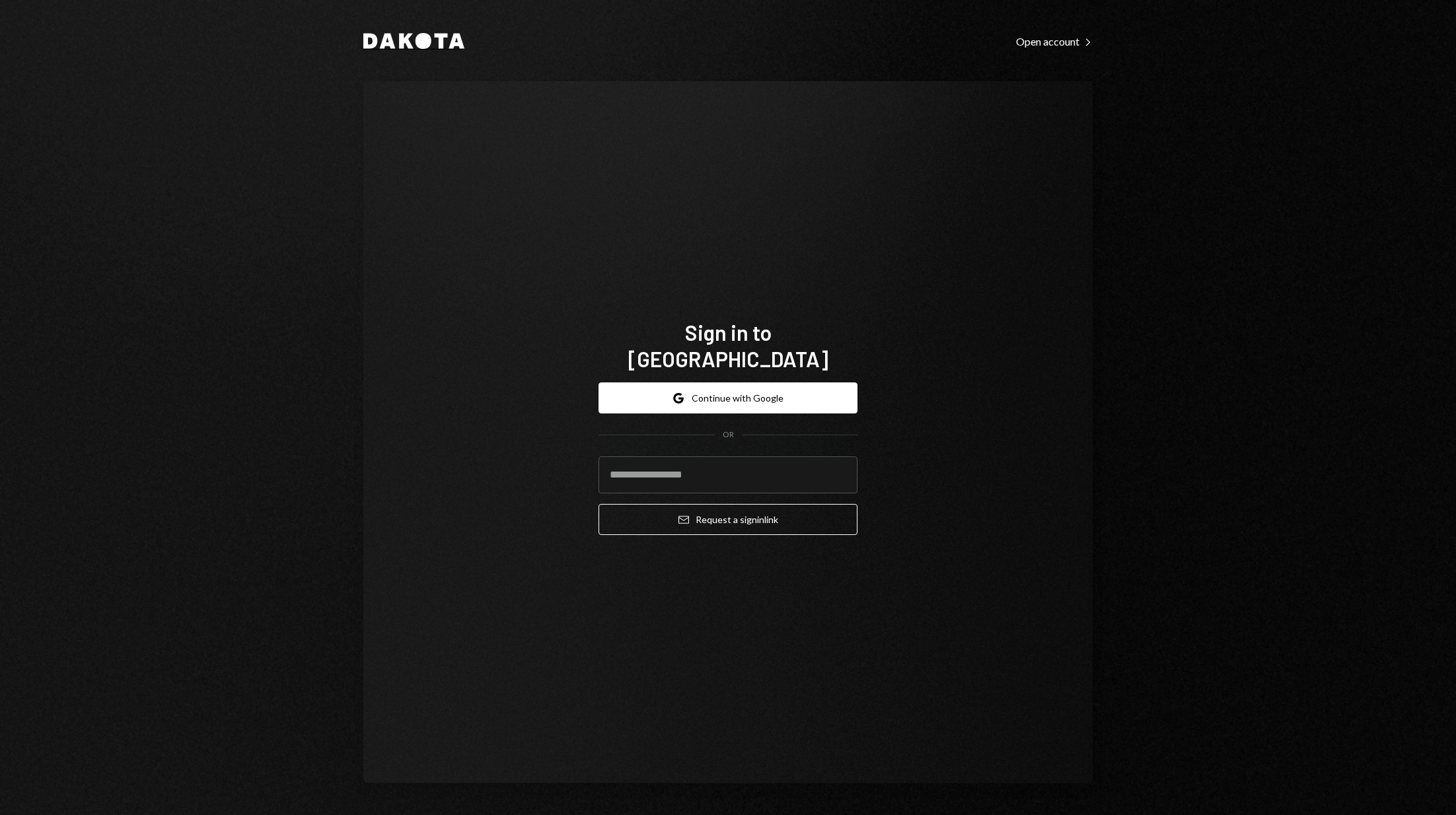
click at [405, 34] on icon "Dakota" at bounding box center [413, 40] width 101 height 16
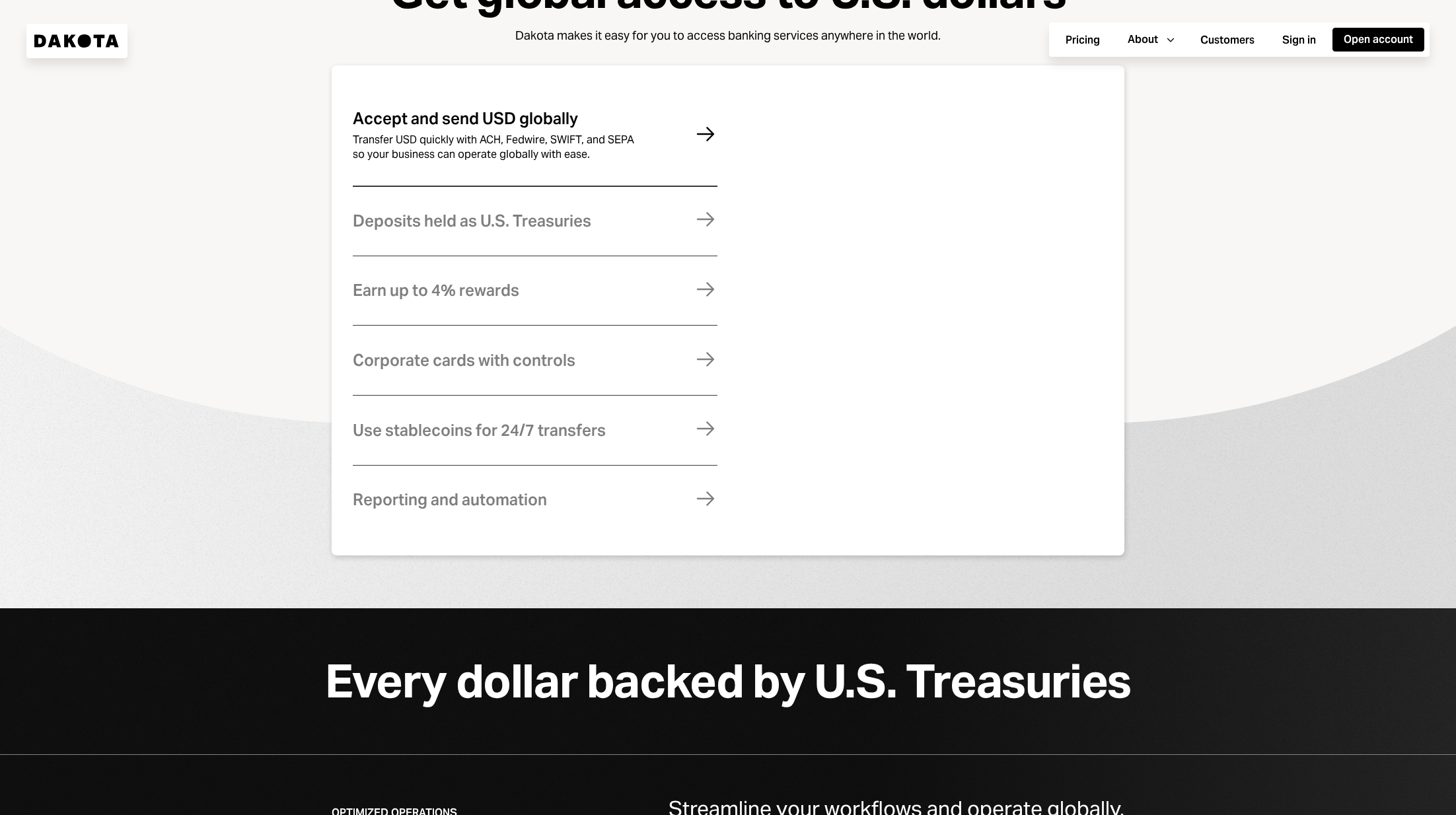
scroll to position [980, 0]
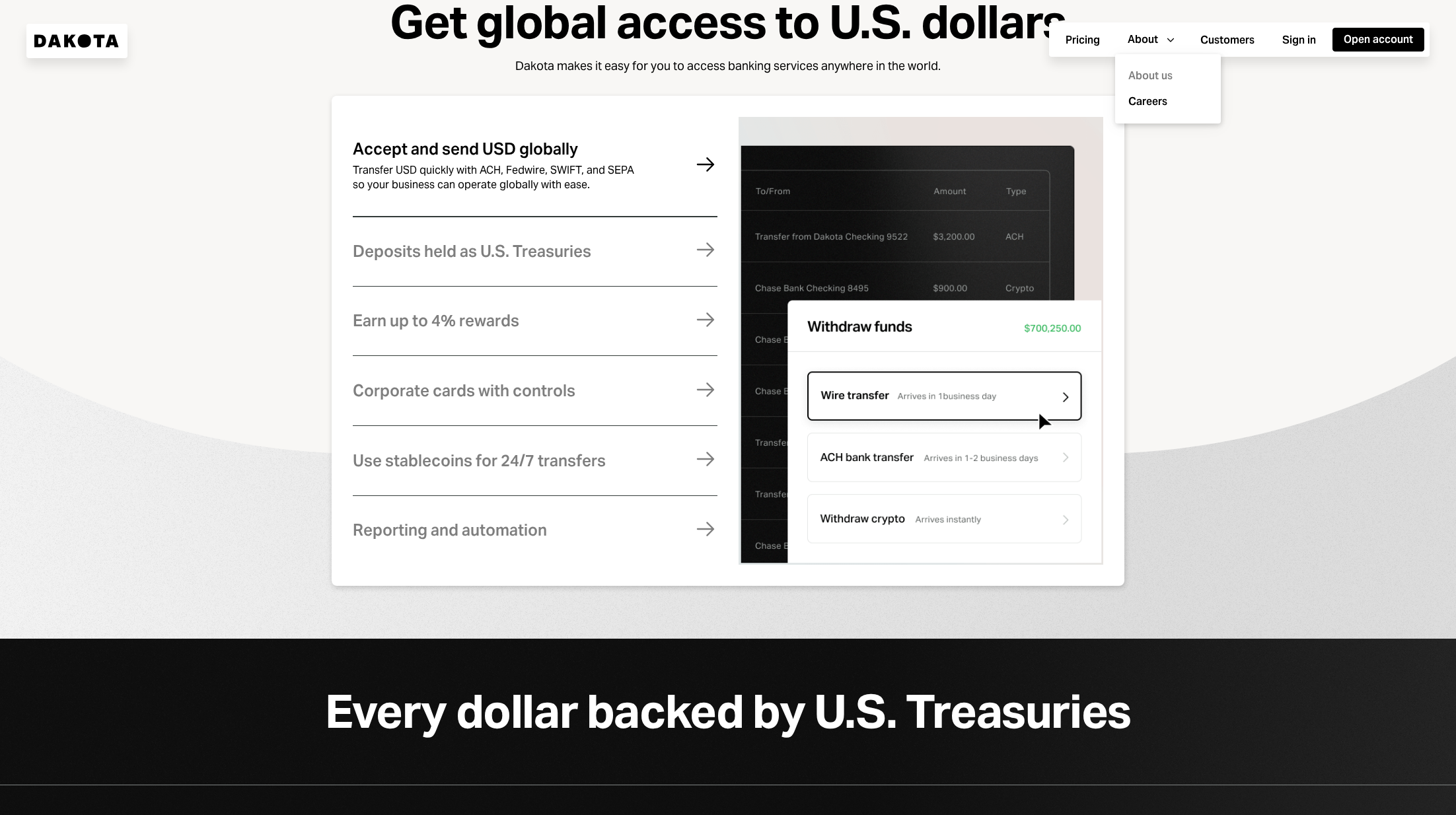
click at [1155, 76] on div "About us" at bounding box center [1168, 77] width 90 height 26
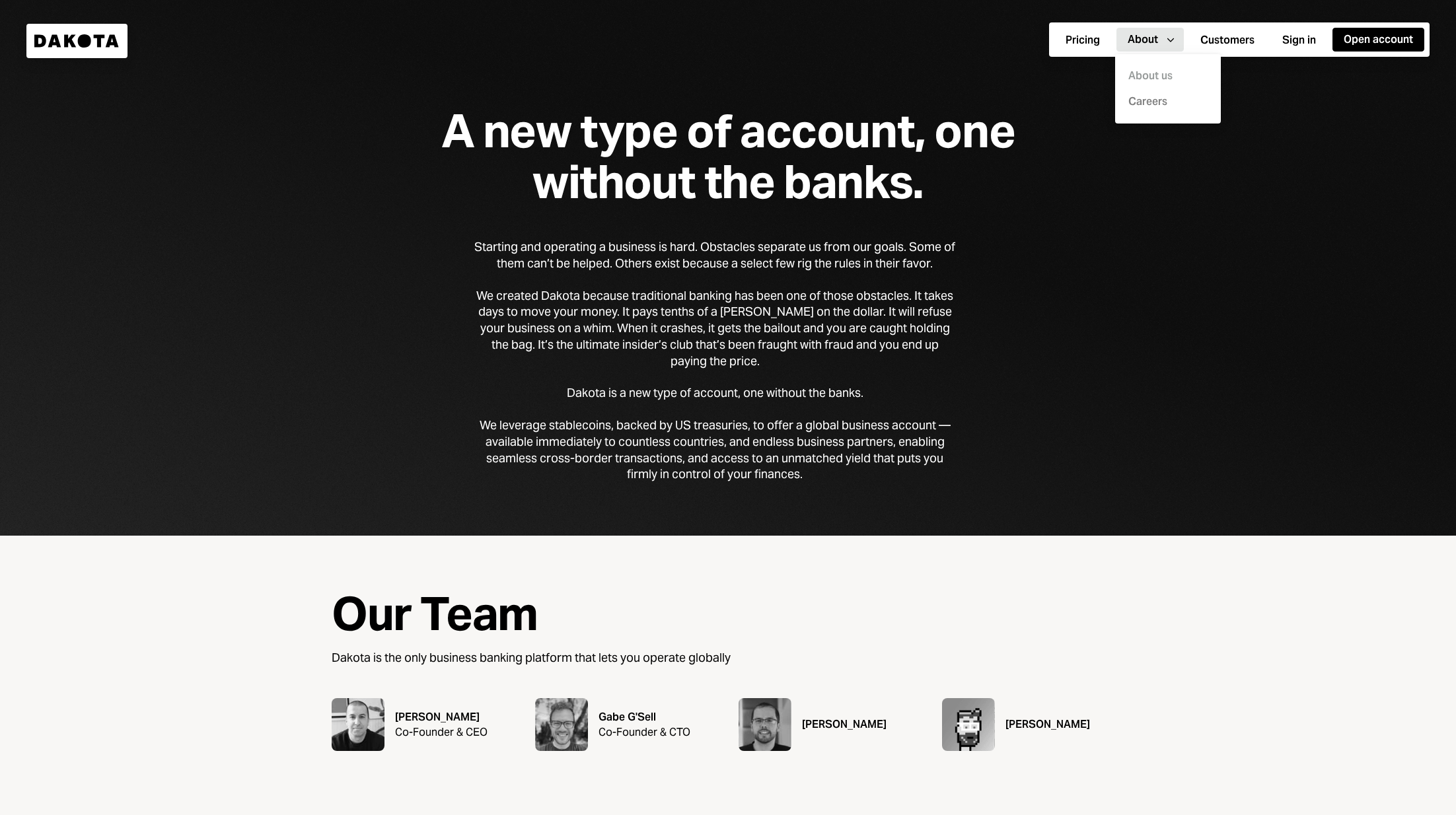
click at [1157, 103] on link "Careers" at bounding box center [1173, 102] width 90 height 16
click at [356, 719] on img at bounding box center [357, 724] width 53 height 53
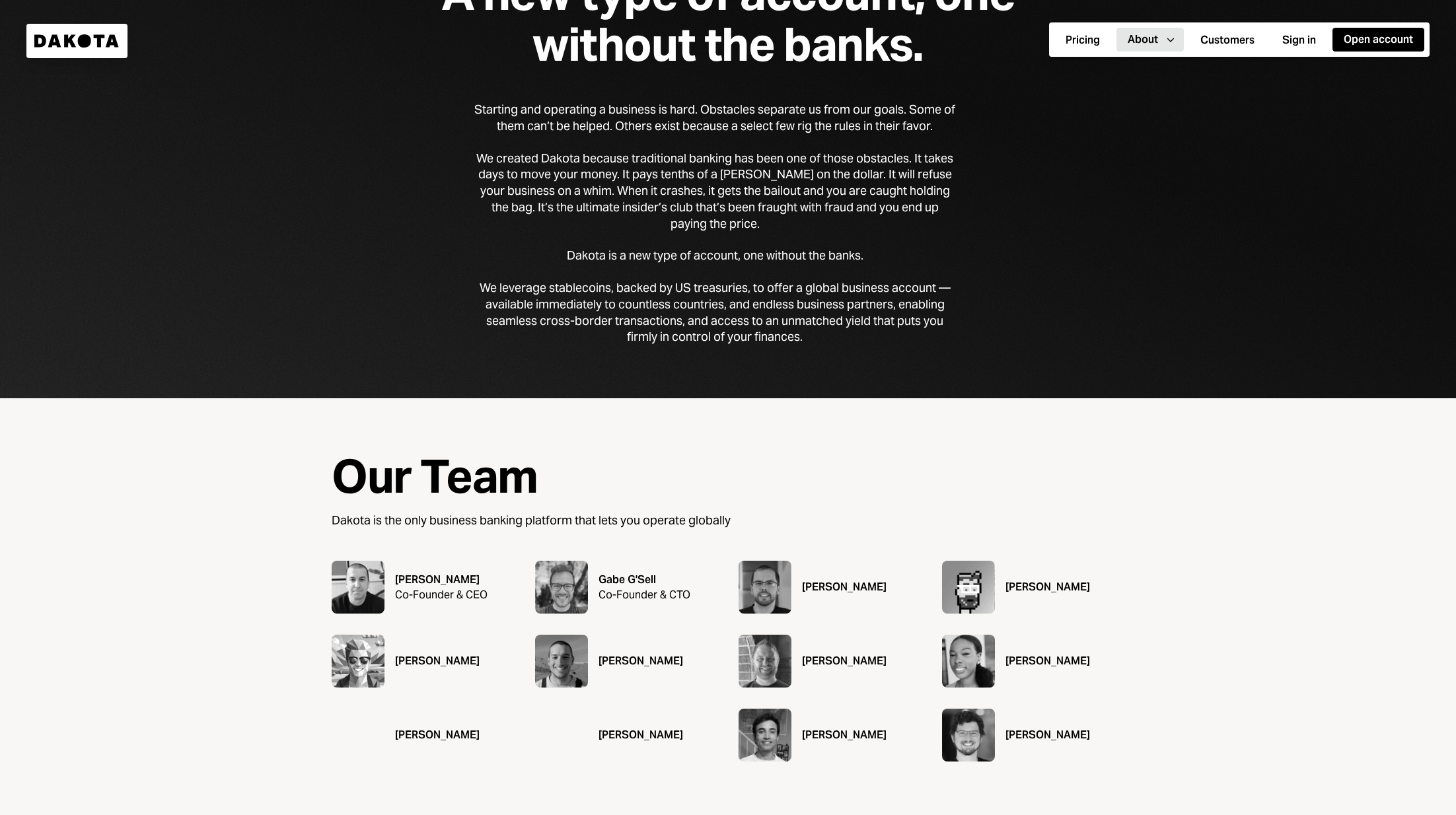
scroll to position [198, 0]
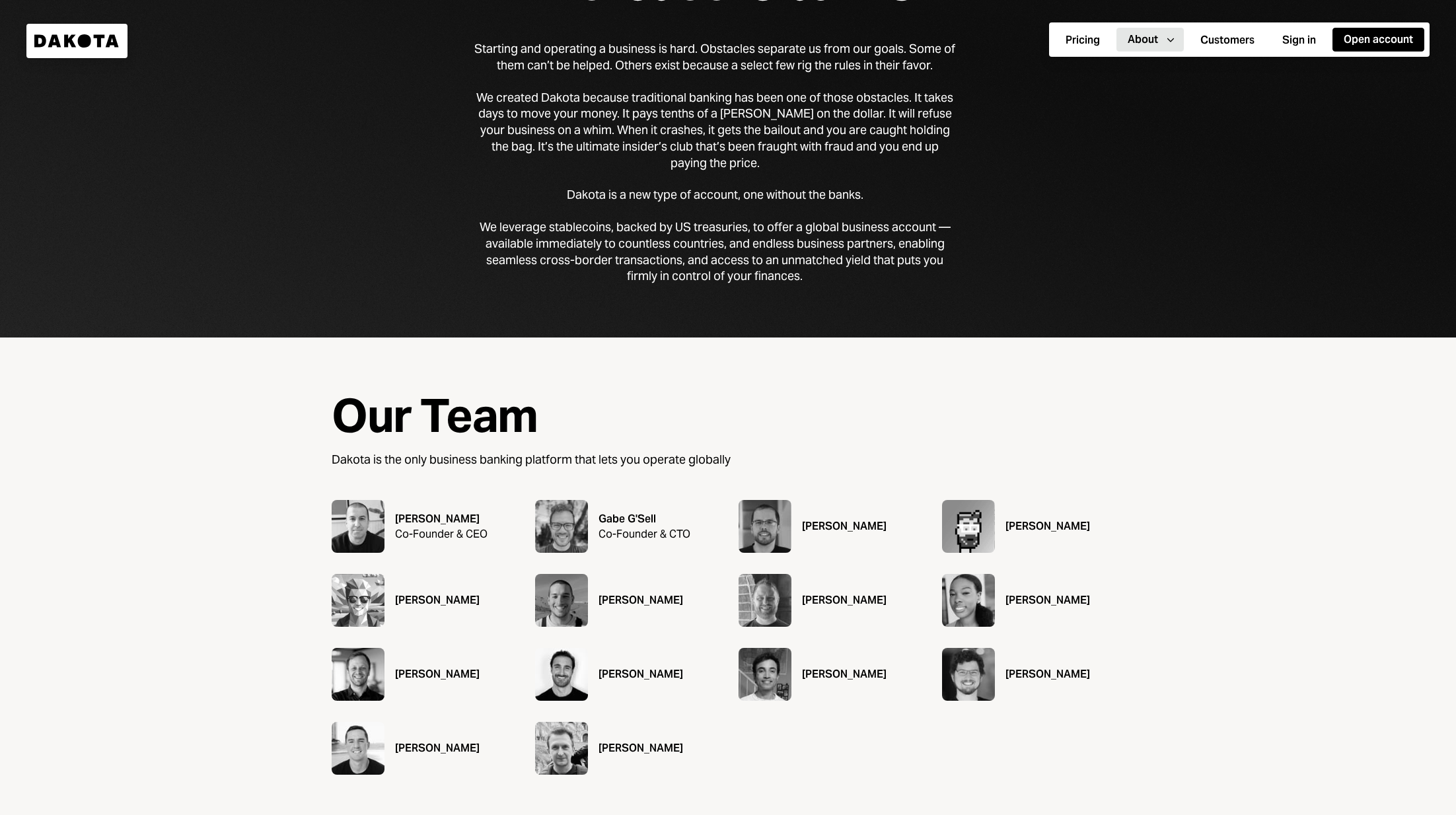
click at [816, 526] on div "Daniel Gonçalves" at bounding box center [844, 526] width 85 height 16
click at [840, 526] on div "Daniel Gonçalves" at bounding box center [844, 526] width 85 height 16
click at [385, 509] on div "Ryan Bozarth Co-Founder & CEO" at bounding box center [422, 527] width 182 height 53
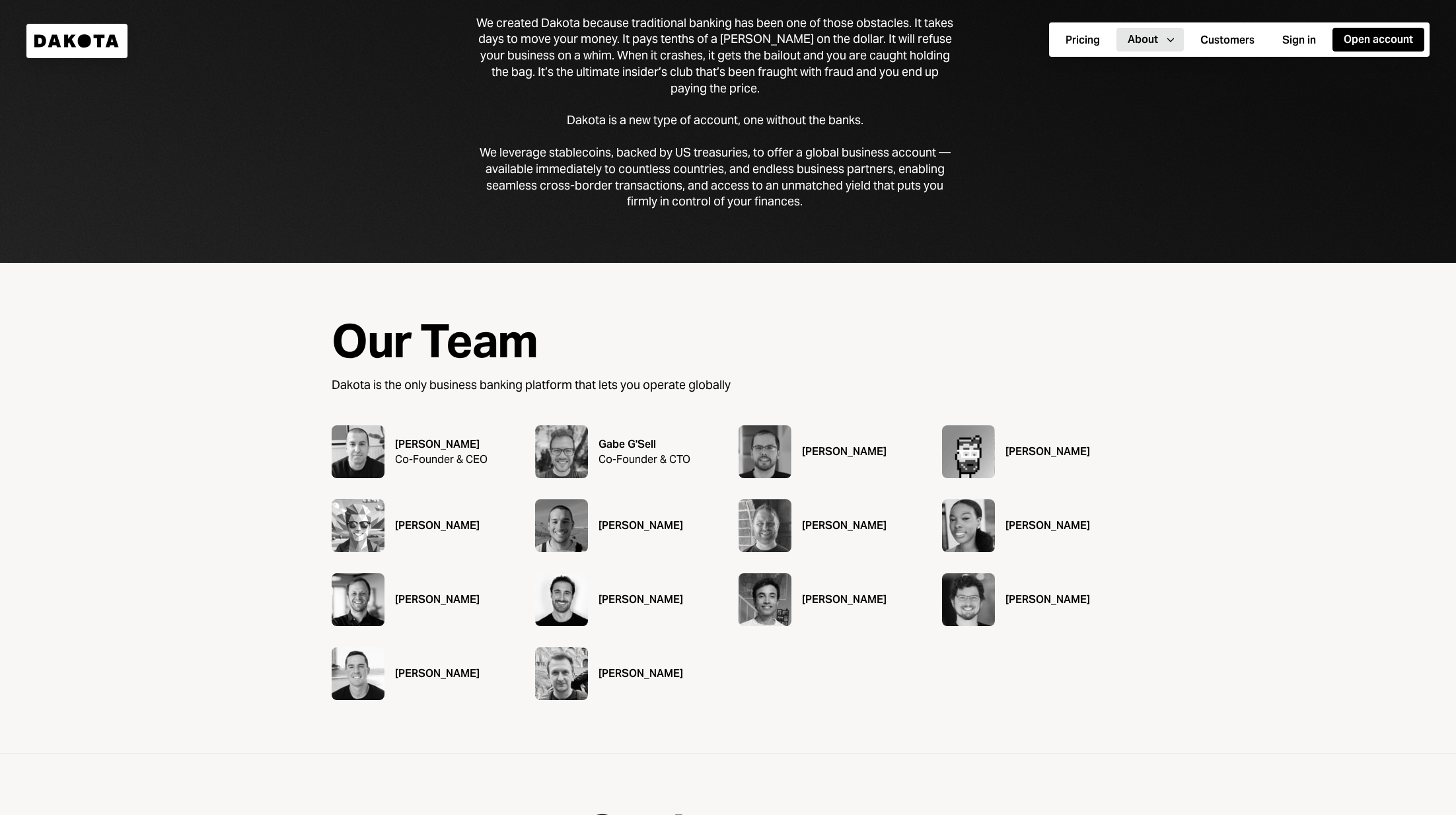
scroll to position [264, 0]
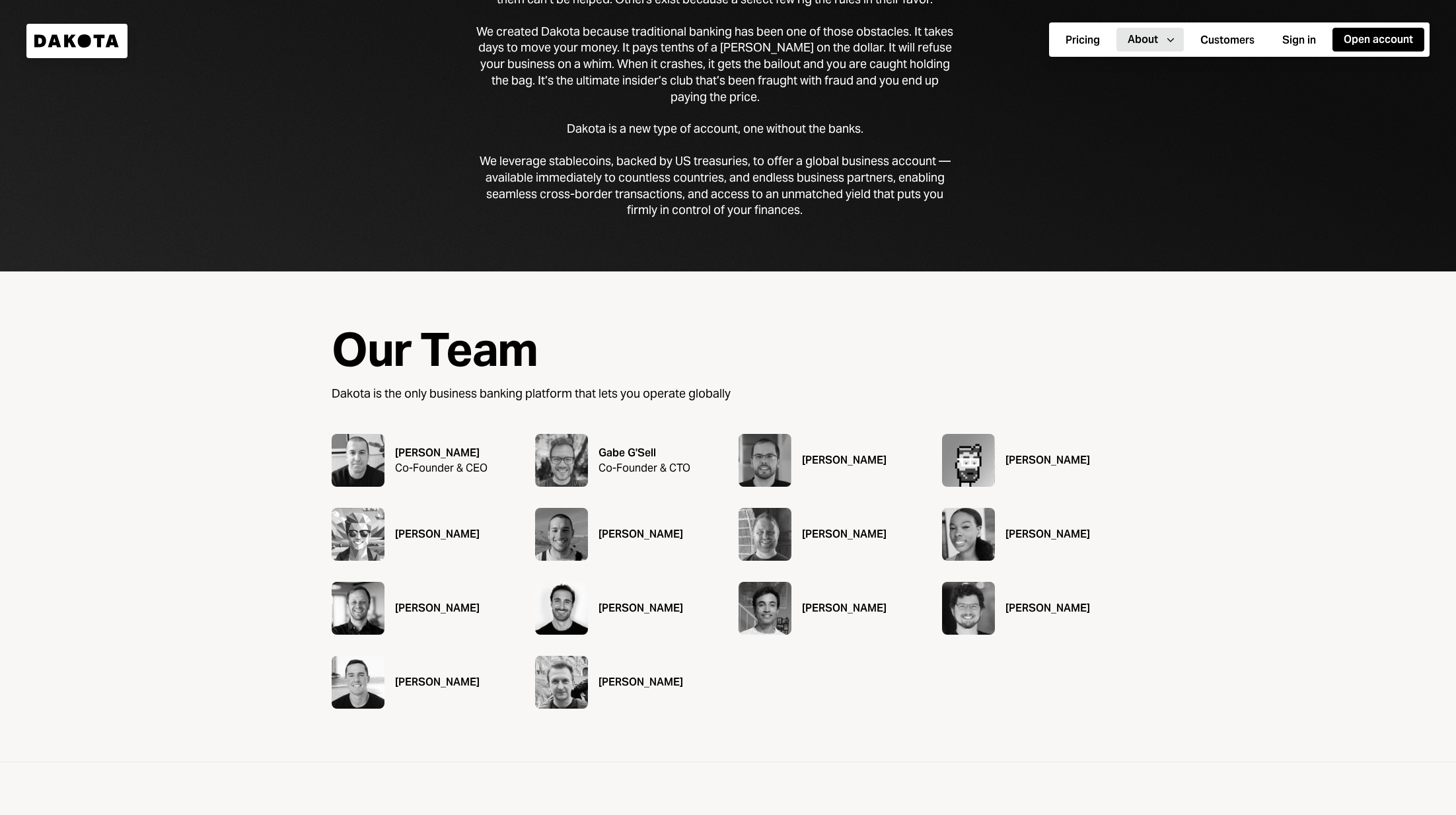
click at [441, 455] on div "Ryan Bozarth" at bounding box center [441, 453] width 92 height 16
click at [362, 454] on img at bounding box center [357, 460] width 53 height 53
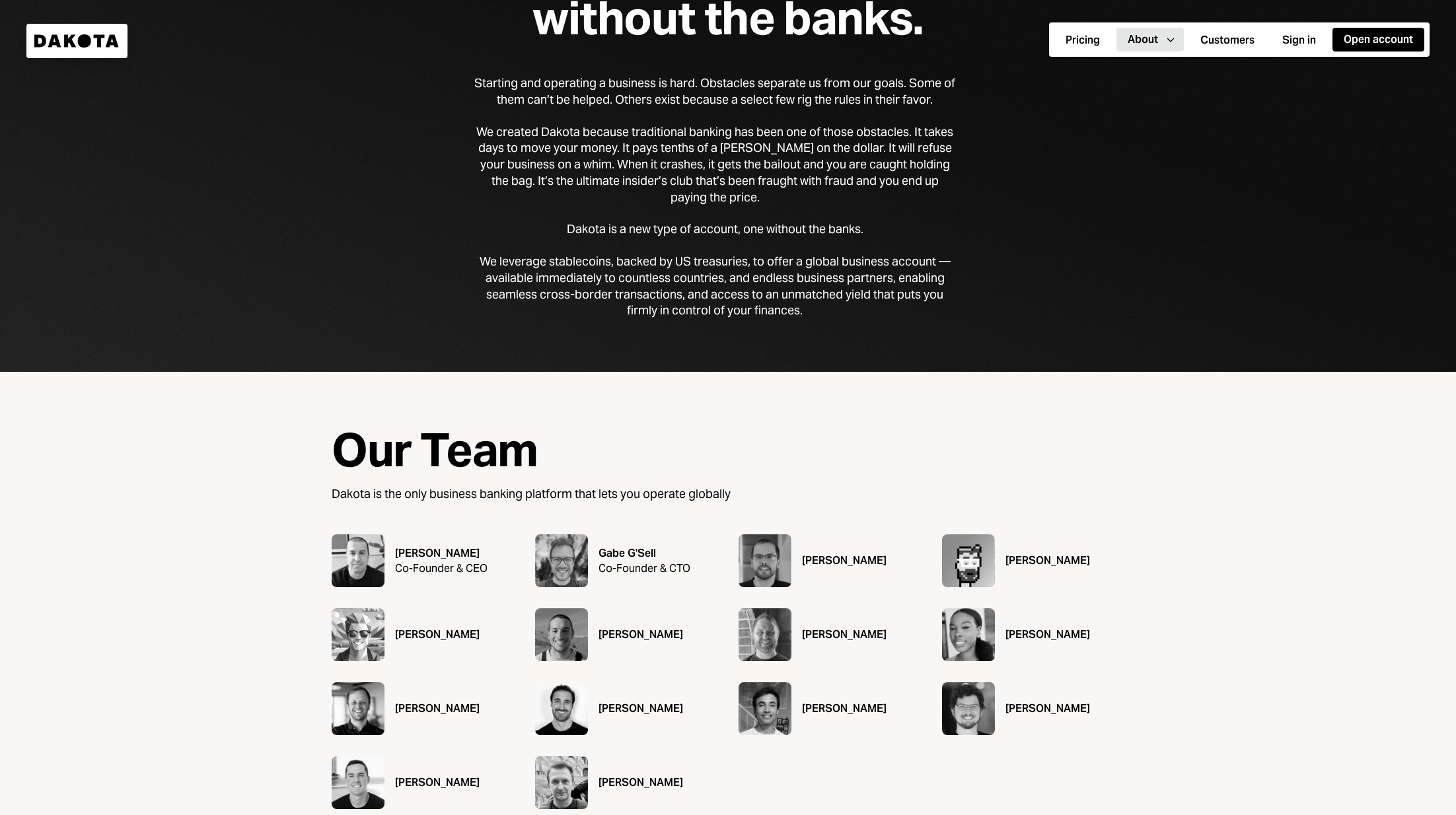
scroll to position [0, 0]
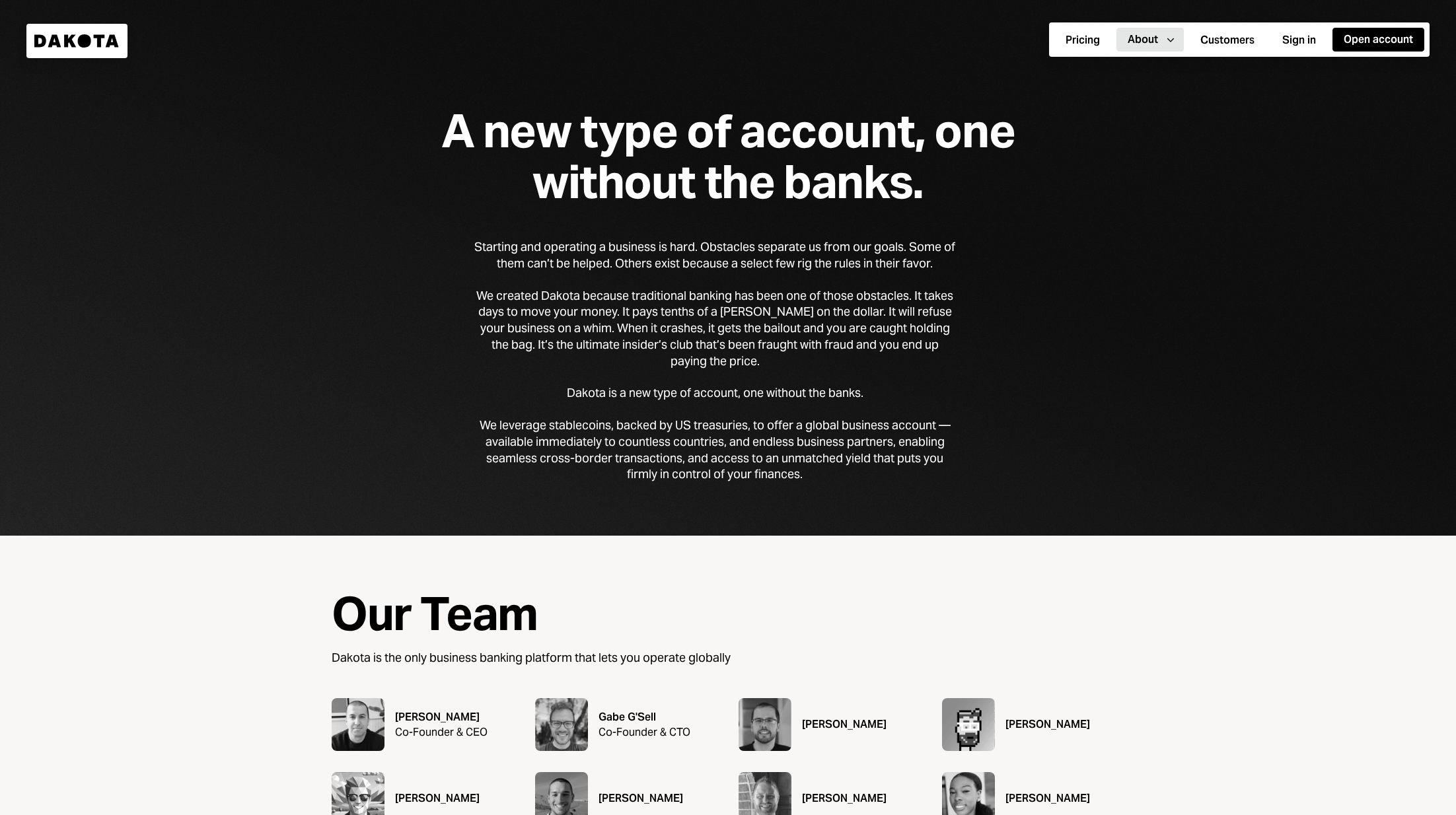
click at [86, 40] on icon at bounding box center [85, 41] width 13 height 13
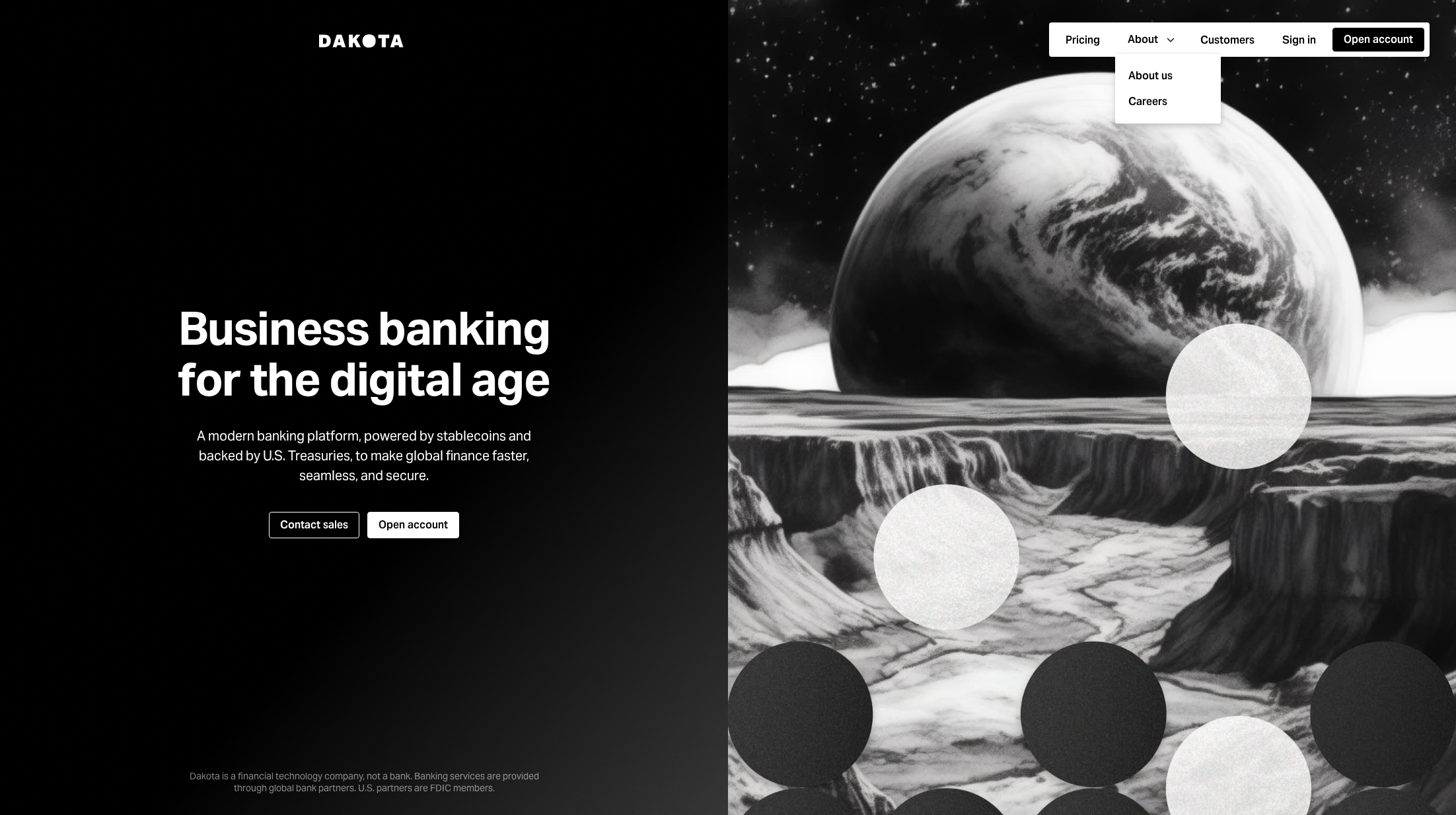
click at [1372, 183] on img at bounding box center [1092, 407] width 728 height 815
click at [867, 91] on img at bounding box center [1092, 407] width 728 height 815
click at [783, 128] on img at bounding box center [1092, 407] width 728 height 815
